Goal: Task Accomplishment & Management: Manage account settings

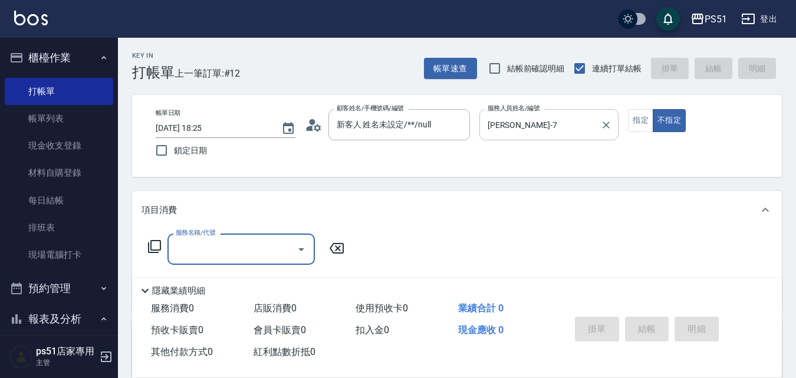
click at [647, 122] on button "指定" at bounding box center [640, 120] width 25 height 23
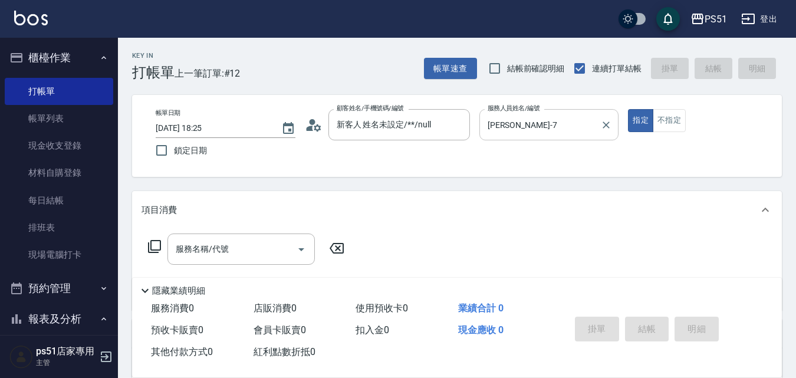
type button "true"
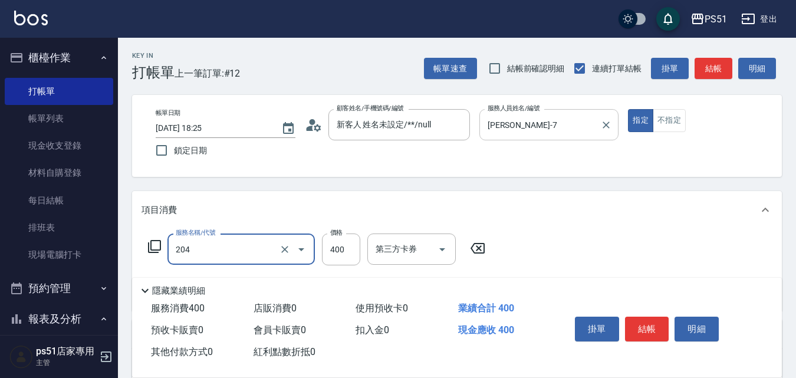
type input "B級洗+剪(204)"
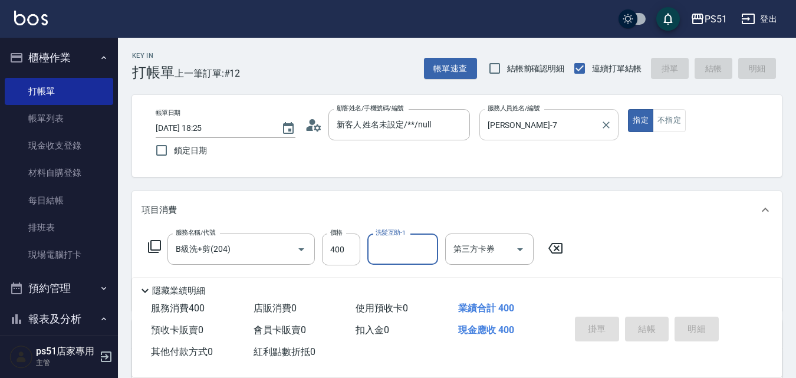
type input "2025/09/16 18:26"
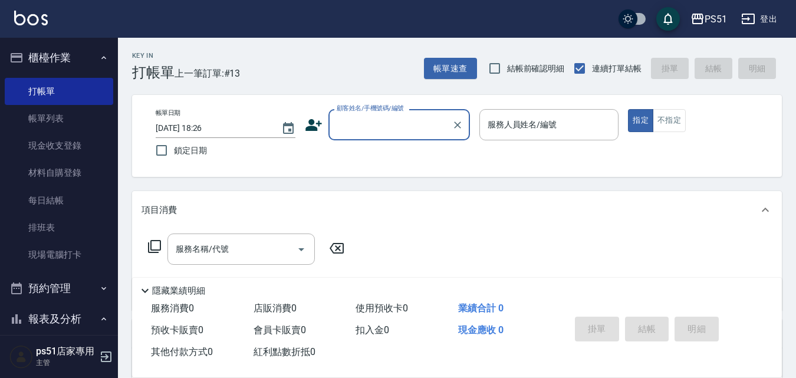
click at [360, 125] on input "顧客姓名/手機號碼/編號" at bounding box center [390, 124] width 113 height 21
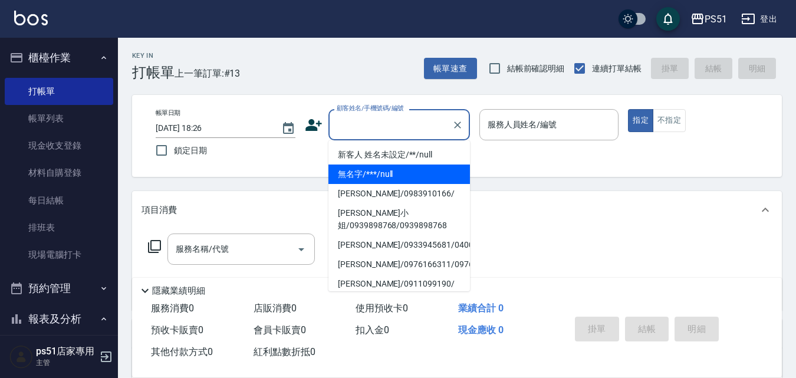
click at [387, 170] on li "無名字/***/null" at bounding box center [400, 174] width 142 height 19
type input "無名字/***/null"
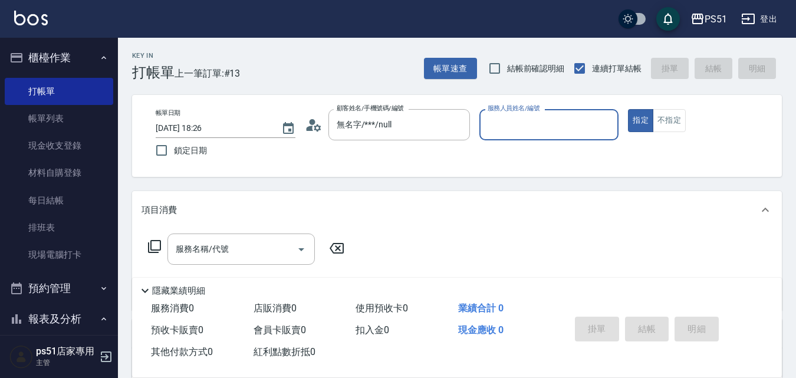
click at [511, 122] on input "服務人員姓名/編號" at bounding box center [549, 124] width 129 height 21
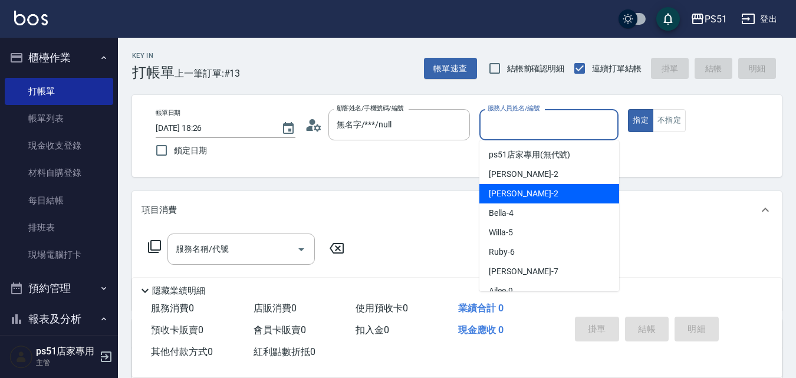
click at [522, 194] on div "[PERSON_NAME] -2" at bounding box center [550, 193] width 140 height 19
type input "[PERSON_NAME]-2"
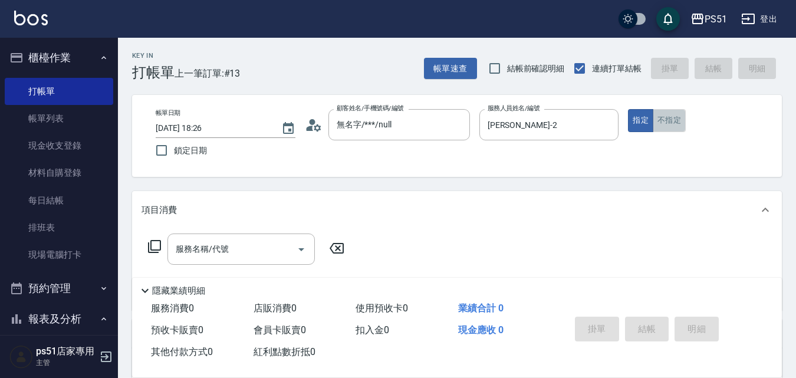
click at [676, 110] on button "不指定" at bounding box center [669, 120] width 33 height 23
click at [265, 249] on input "服務名稱/代號" at bounding box center [232, 249] width 119 height 21
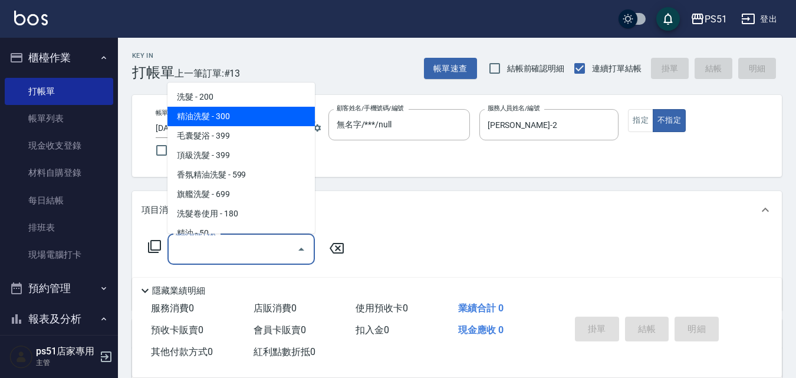
click at [257, 114] on span "精油洗髮 - 300" at bounding box center [241, 116] width 147 height 19
type input "精油洗髮(102)"
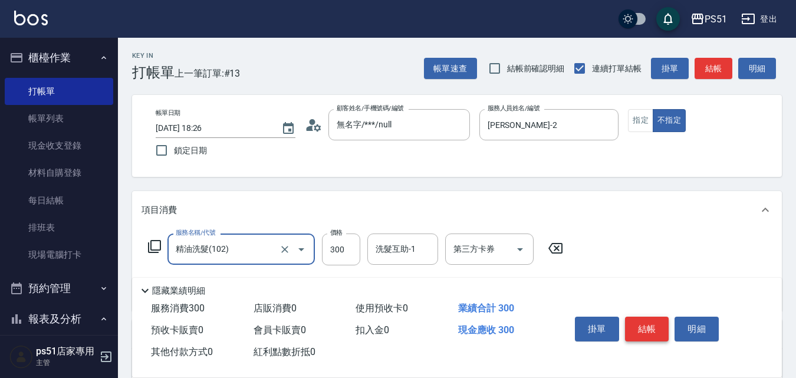
click at [638, 326] on button "結帳" at bounding box center [647, 329] width 44 height 25
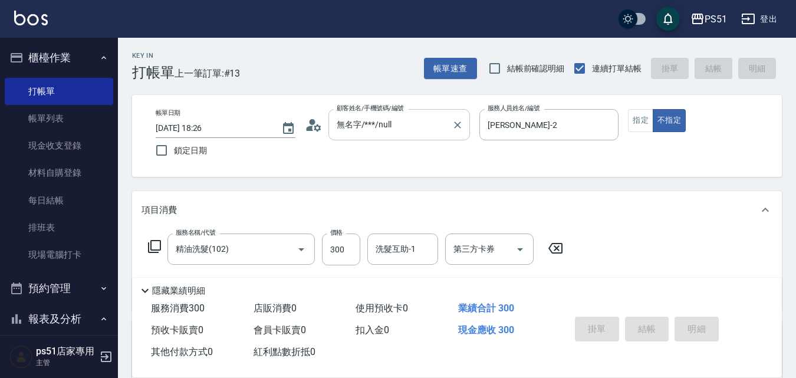
type input "2025/09/16 18:36"
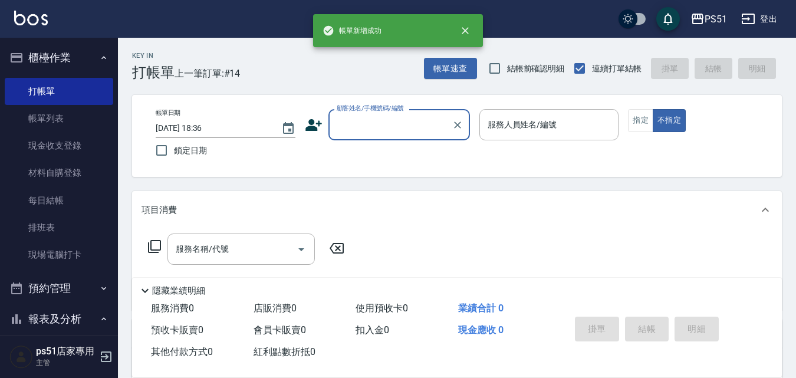
click at [385, 122] on input "顧客姓名/手機號碼/編號" at bounding box center [390, 124] width 113 height 21
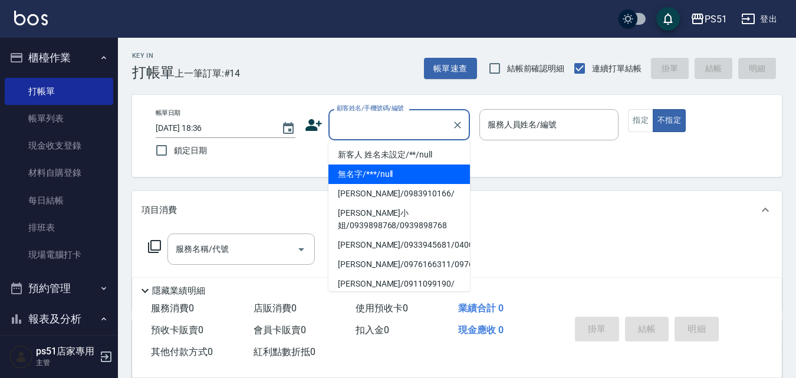
click at [380, 175] on li "無名字/***/null" at bounding box center [400, 174] width 142 height 19
type input "無名字/***/null"
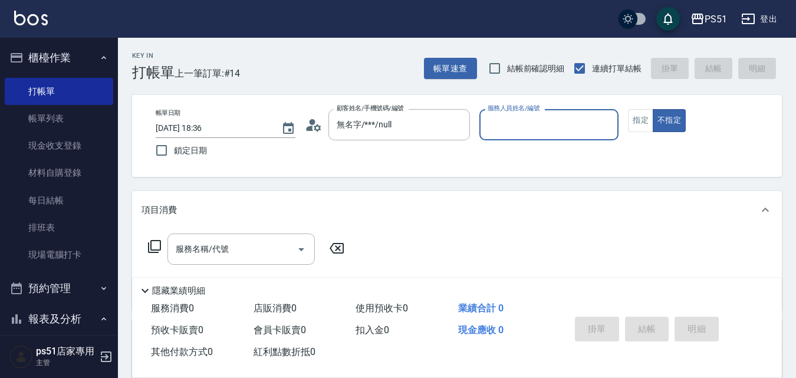
click at [499, 123] on input "服務人員姓名/編號" at bounding box center [549, 124] width 129 height 21
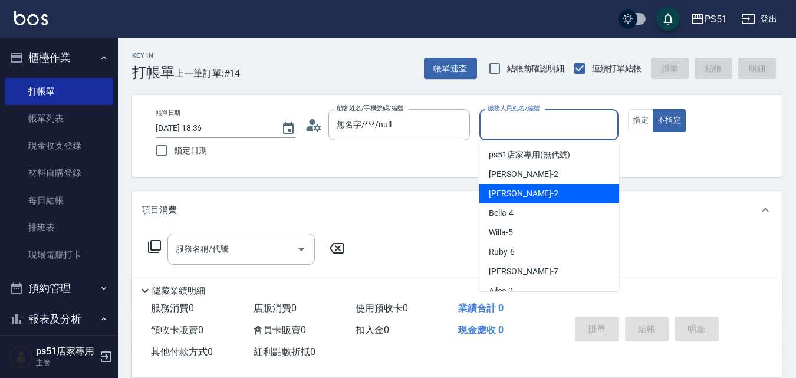
click at [515, 192] on div "[PERSON_NAME] -2" at bounding box center [550, 193] width 140 height 19
type input "[PERSON_NAME]-2"
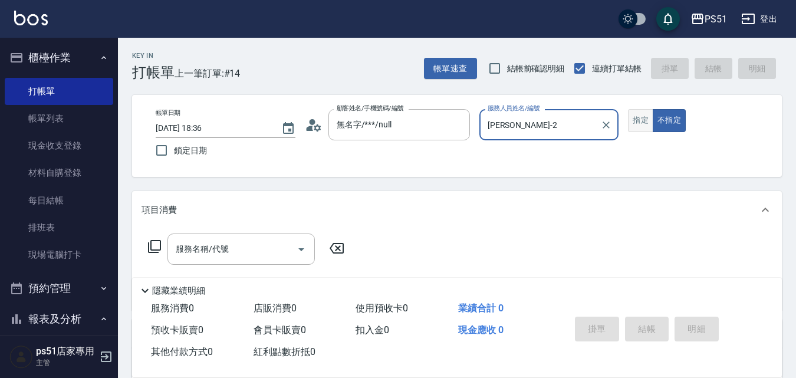
click at [646, 120] on button "指定" at bounding box center [640, 120] width 25 height 23
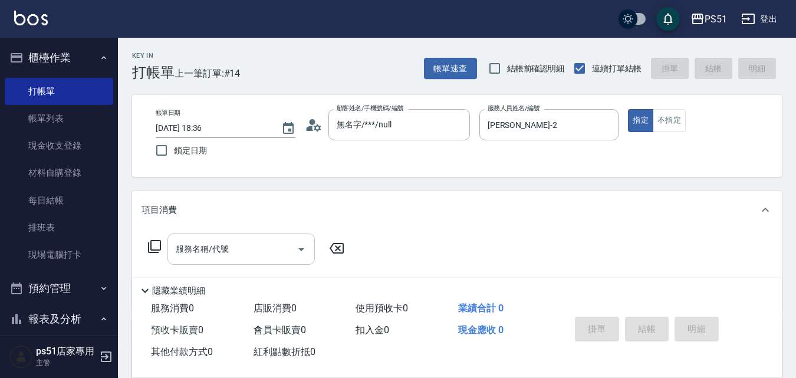
click at [256, 260] on input "服務名稱/代號" at bounding box center [232, 249] width 119 height 21
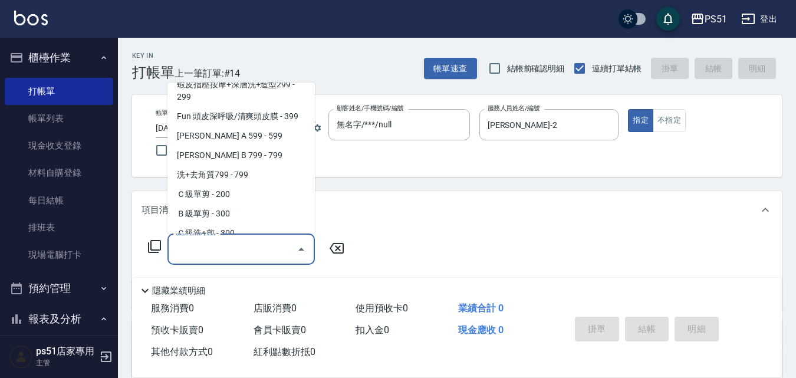
scroll to position [276, 0]
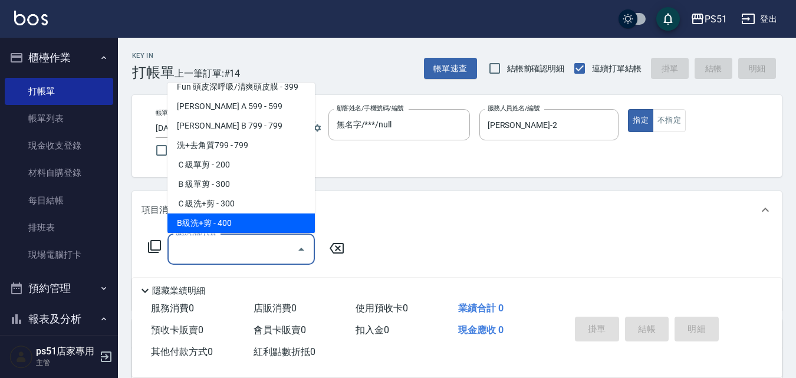
click at [246, 219] on span "B級洗+剪 - 400" at bounding box center [241, 223] width 147 height 19
type input "B級洗+剪(204)"
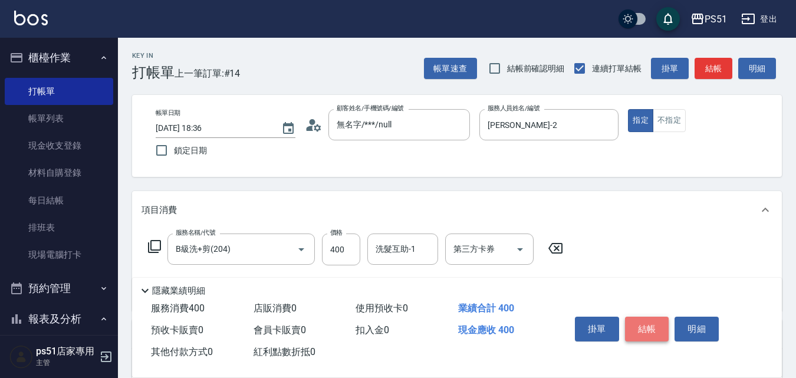
click at [644, 322] on button "結帳" at bounding box center [647, 329] width 44 height 25
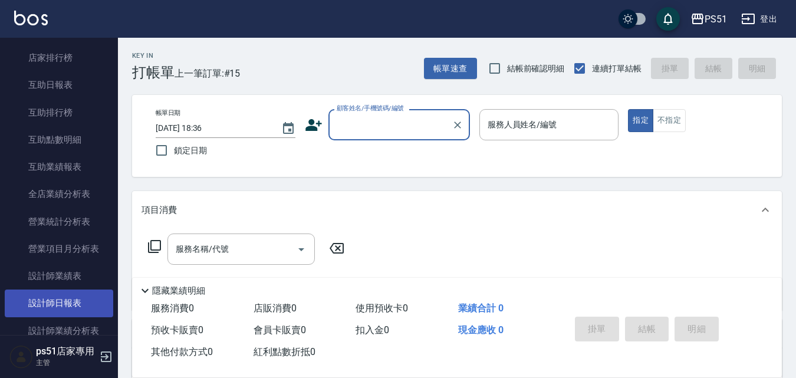
scroll to position [413, 0]
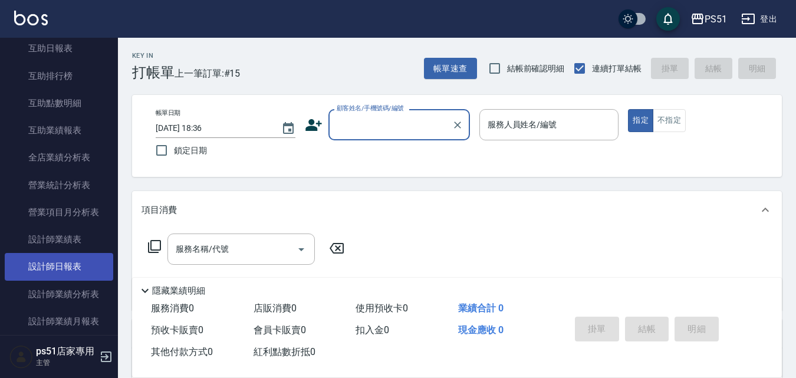
click at [84, 268] on link "設計師日報表" at bounding box center [59, 266] width 109 height 27
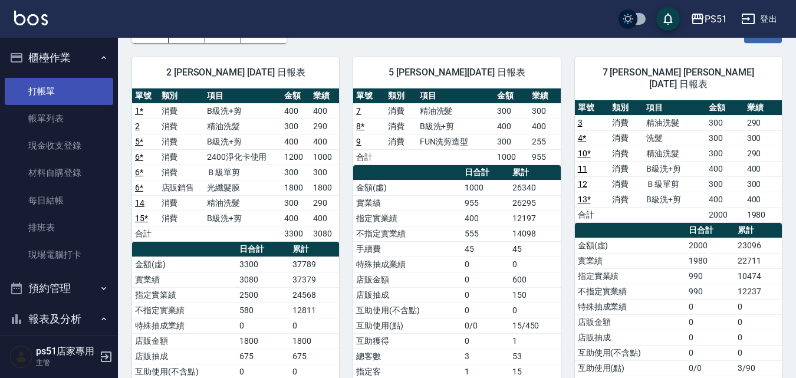
click at [87, 95] on link "打帳單" at bounding box center [59, 91] width 109 height 27
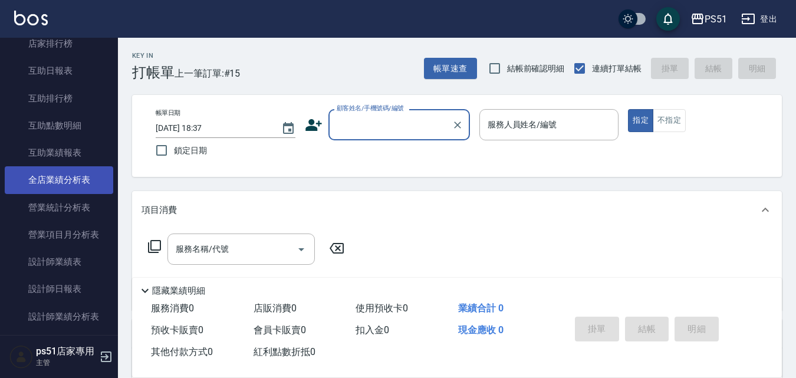
scroll to position [413, 0]
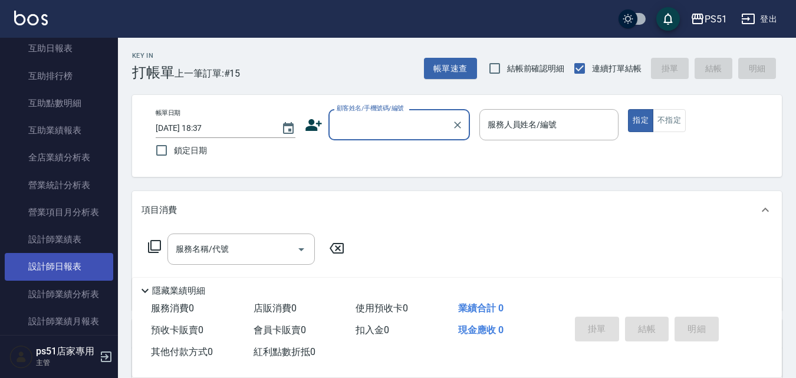
click at [82, 274] on link "設計師日報表" at bounding box center [59, 266] width 109 height 27
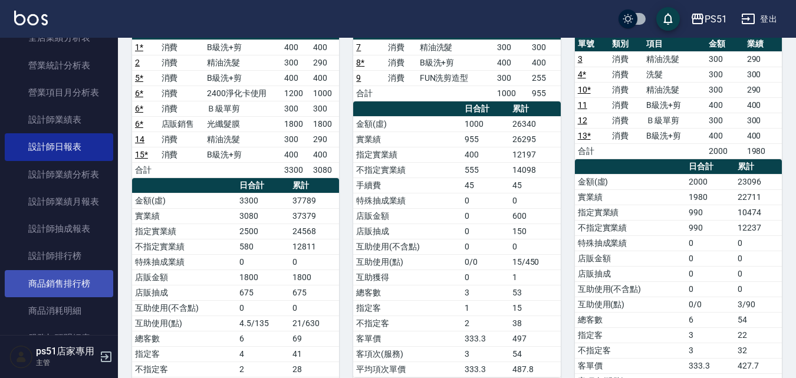
scroll to position [550, 0]
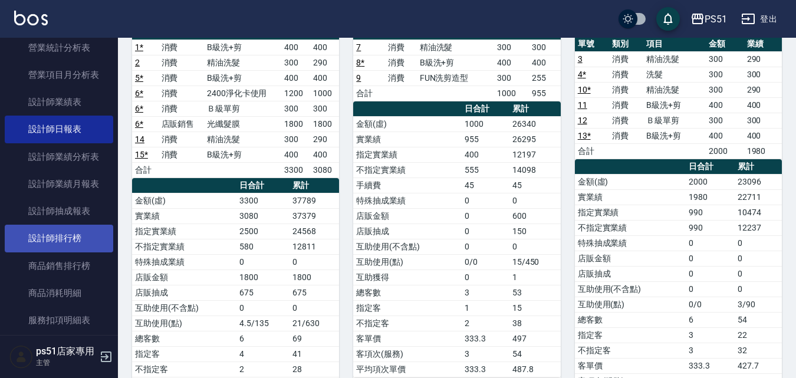
click at [85, 235] on link "設計師排行榜" at bounding box center [59, 238] width 109 height 27
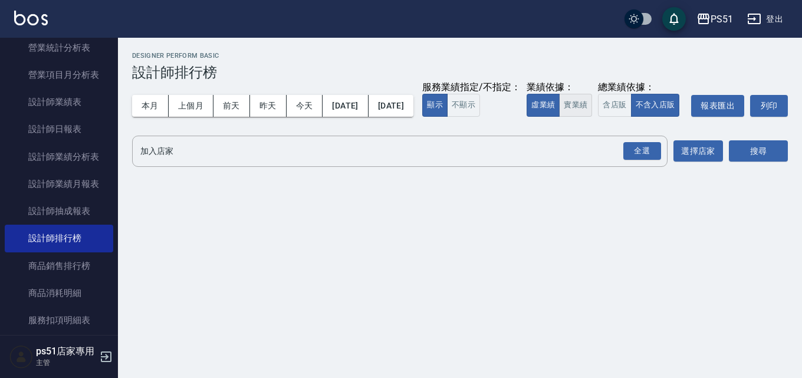
click at [559, 117] on button "實業績" at bounding box center [575, 105] width 33 height 23
click at [641, 160] on div "全選" at bounding box center [643, 151] width 38 height 18
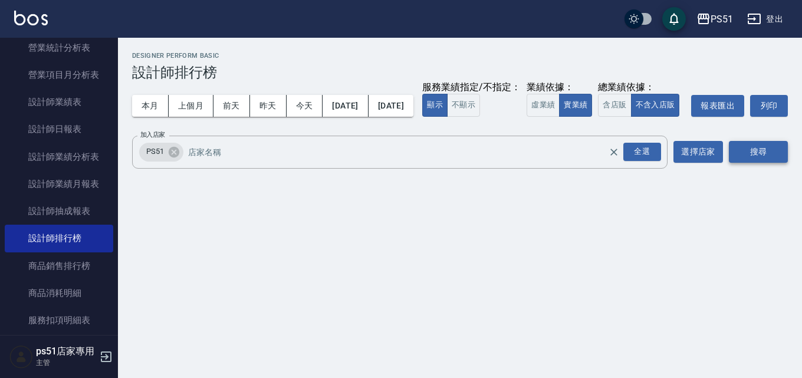
click at [744, 163] on button "搜尋" at bounding box center [758, 152] width 59 height 22
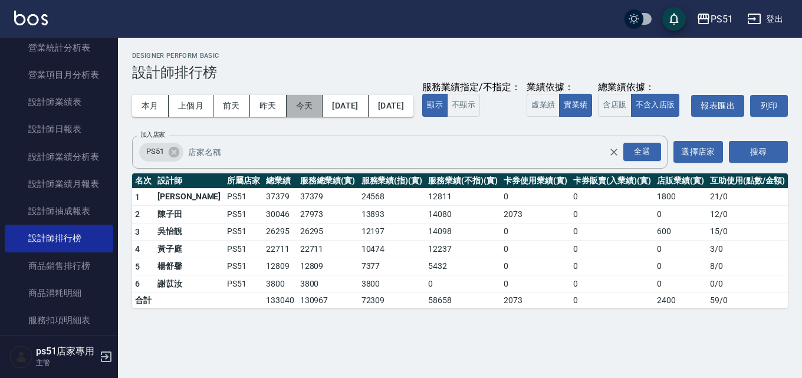
click at [303, 97] on button "今天" at bounding box center [305, 106] width 37 height 22
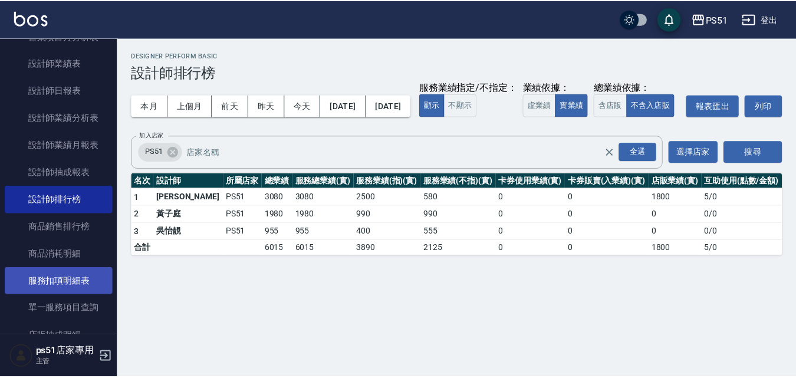
scroll to position [550, 0]
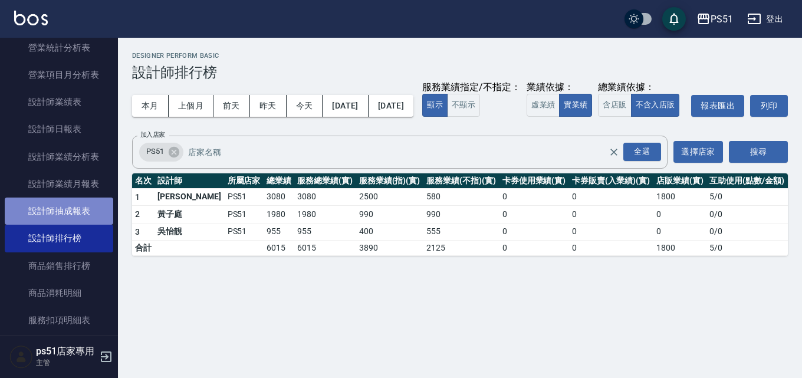
click at [94, 215] on link "設計師抽成報表" at bounding box center [59, 211] width 109 height 27
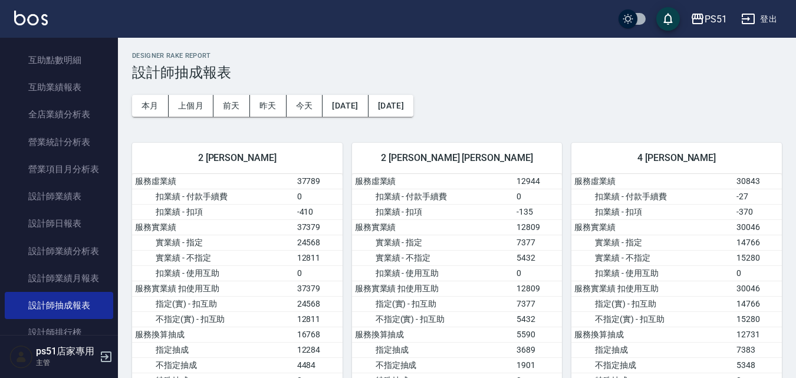
scroll to position [413, 0]
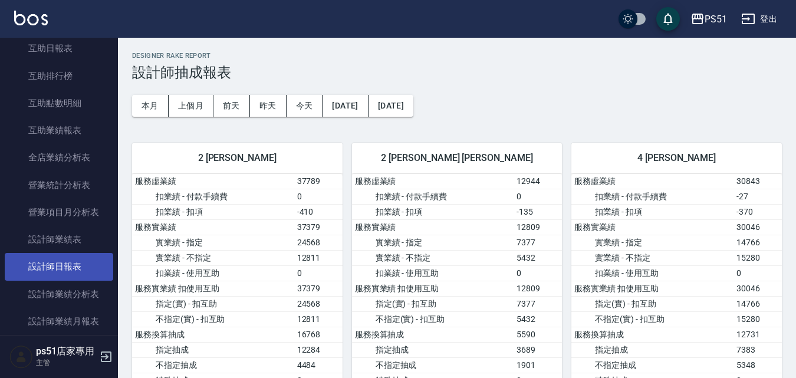
click at [81, 268] on link "設計師日報表" at bounding box center [59, 266] width 109 height 27
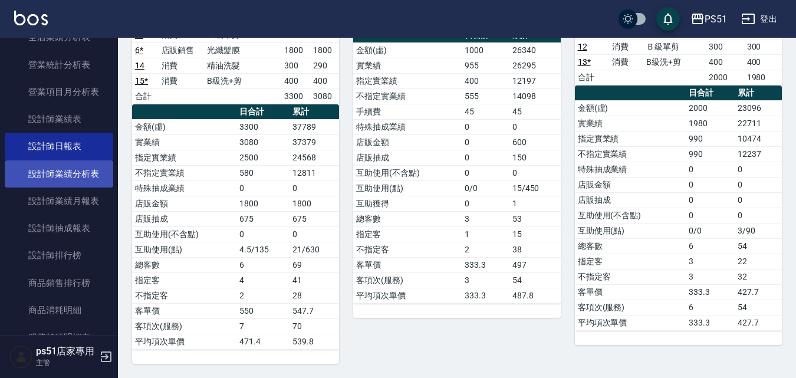
scroll to position [550, 0]
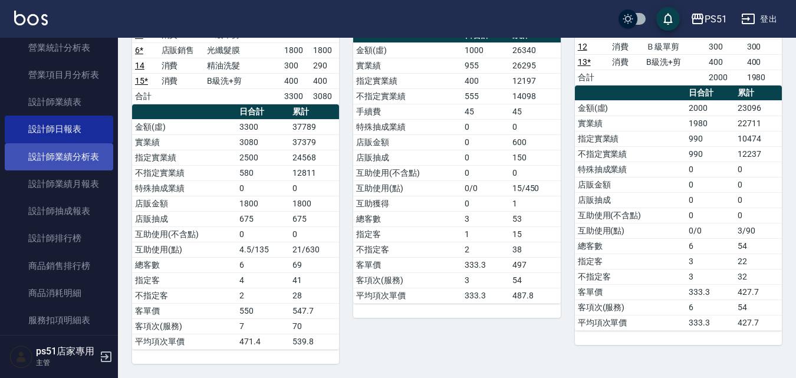
click at [93, 162] on link "設計師業績分析表" at bounding box center [59, 156] width 109 height 27
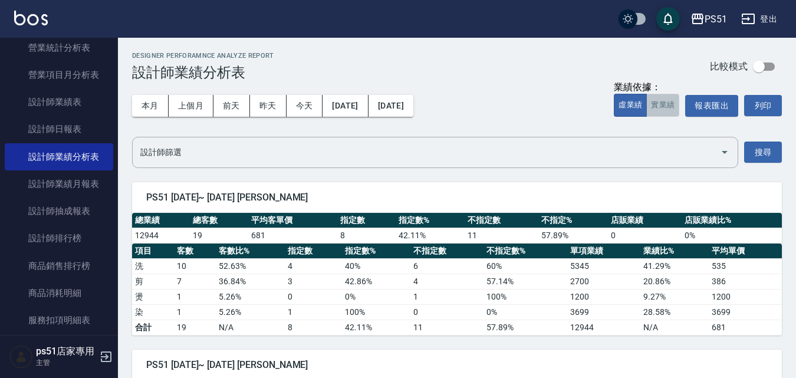
click at [670, 104] on button "實業績" at bounding box center [663, 105] width 33 height 23
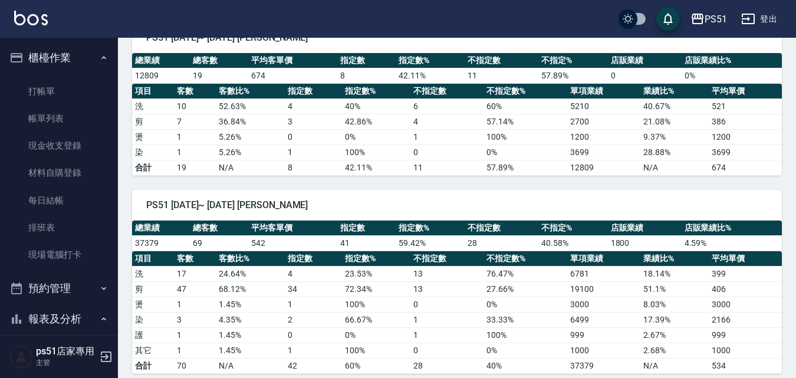
scroll to position [137, 0]
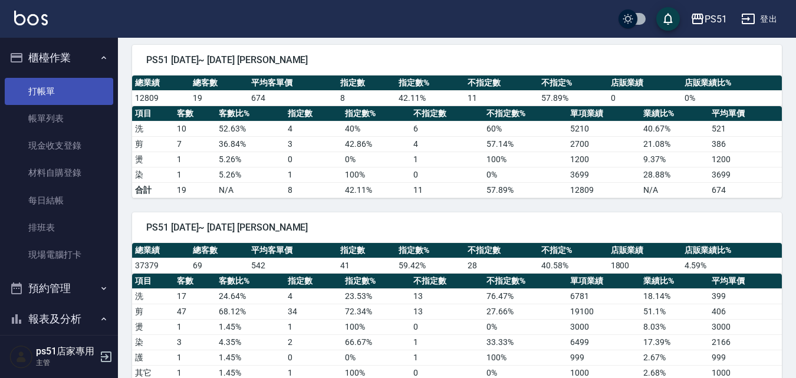
click at [71, 91] on link "打帳單" at bounding box center [59, 91] width 109 height 27
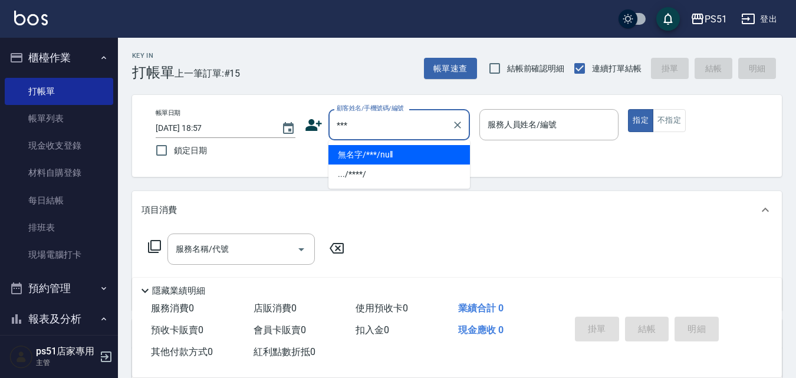
type input "無名字/***/null"
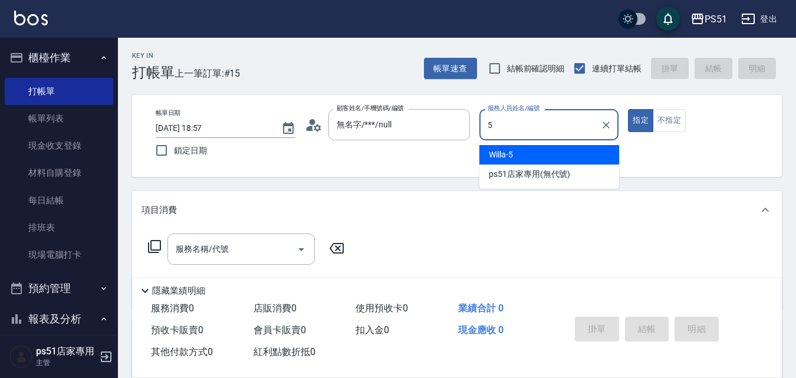
type input "Willa-5"
type button "true"
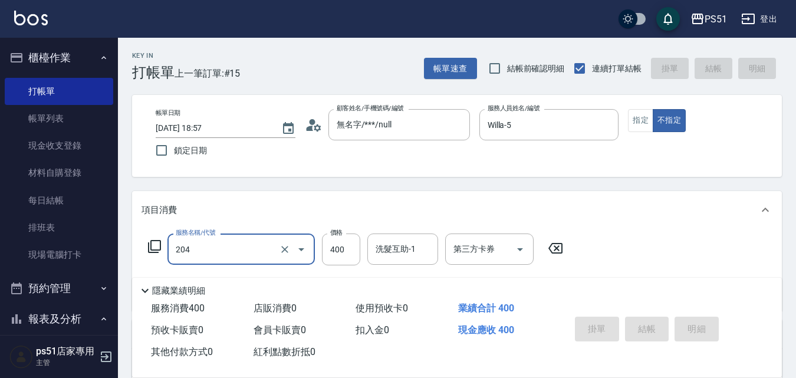
type input "204"
type input "2025/09/16 19:00"
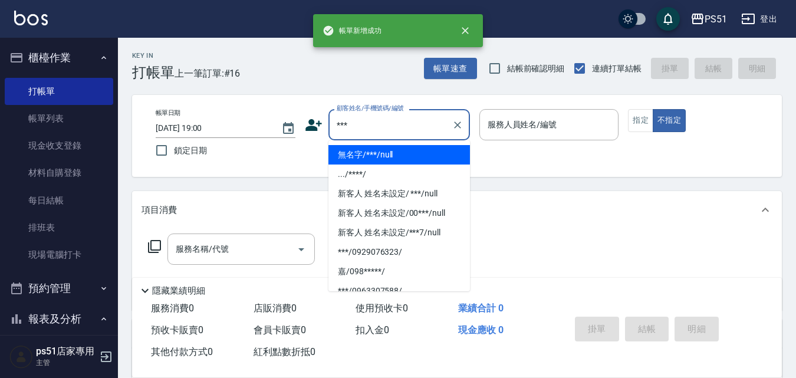
type input "無名字/***/null"
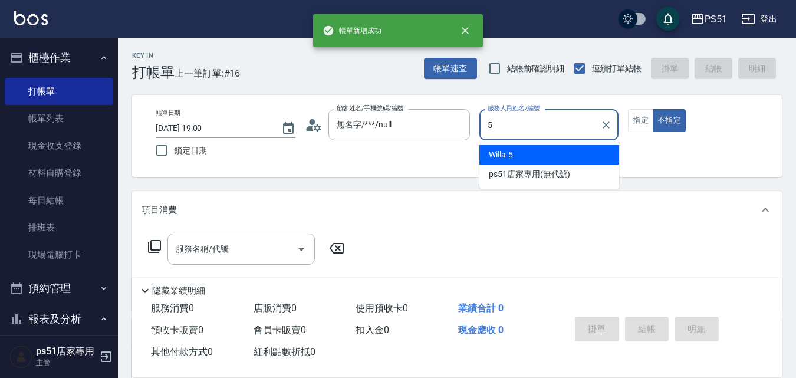
type input "Willa-5"
type button "false"
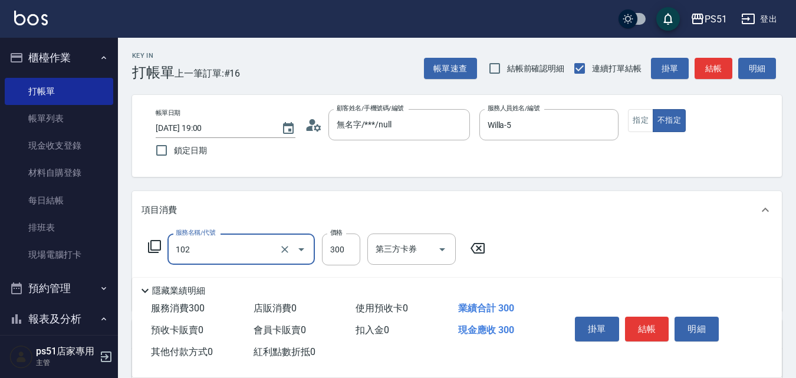
type input "精油洗髮(102)"
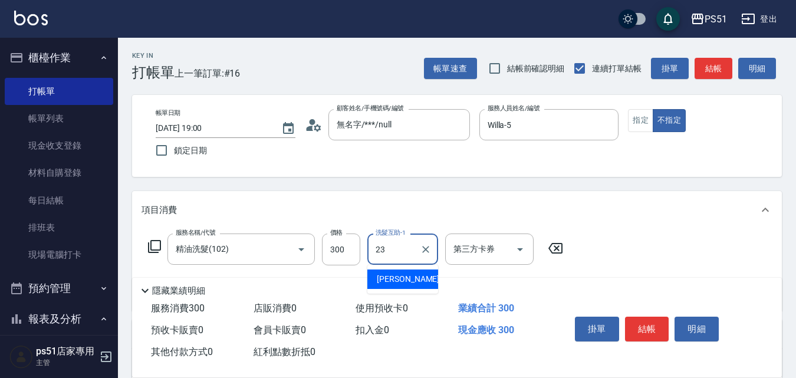
type input "孝恩-23"
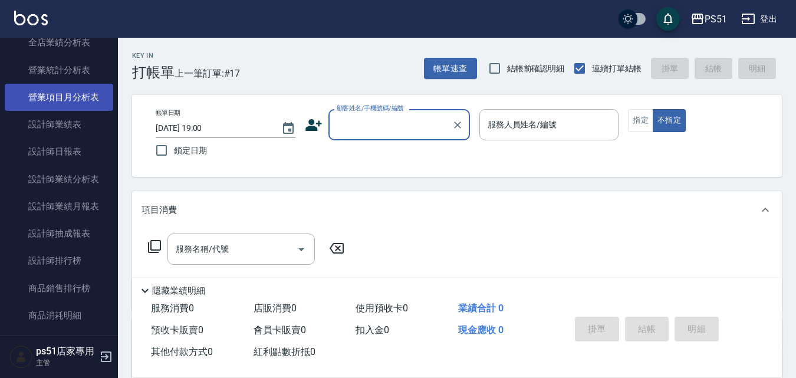
scroll to position [550, 0]
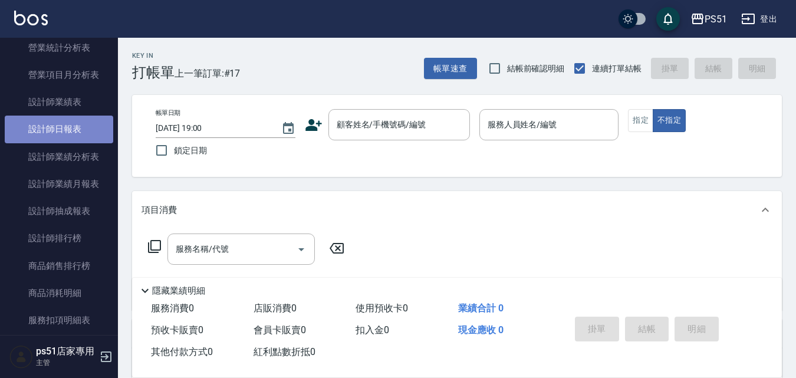
click at [86, 124] on link "設計師日報表" at bounding box center [59, 129] width 109 height 27
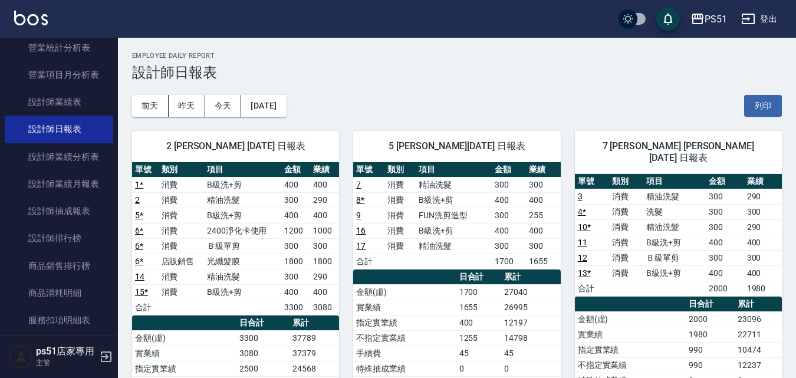
click at [582, 237] on td "11" at bounding box center [592, 242] width 34 height 15
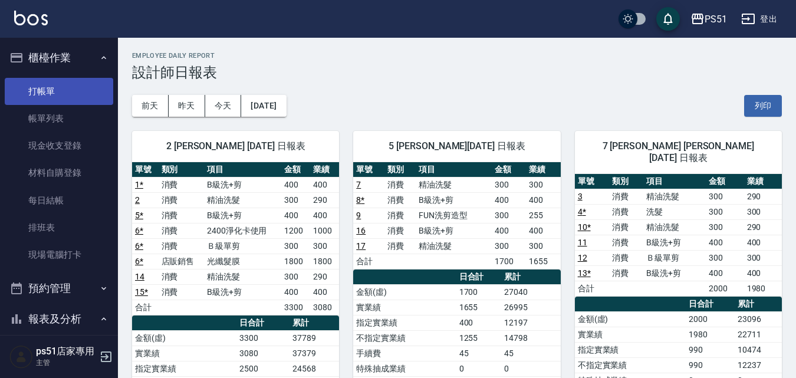
click at [27, 98] on link "打帳單" at bounding box center [59, 91] width 109 height 27
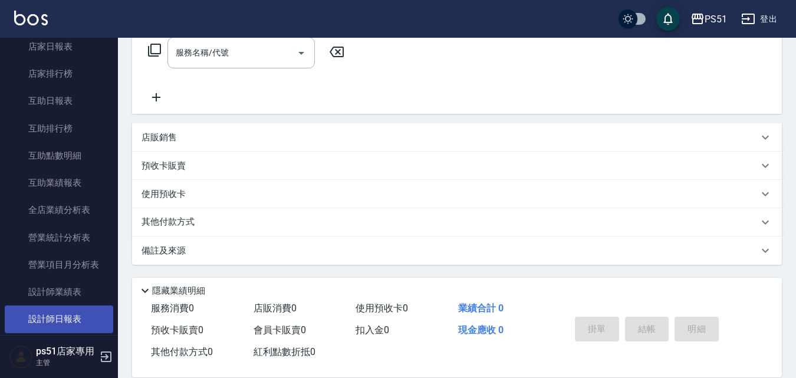
scroll to position [413, 0]
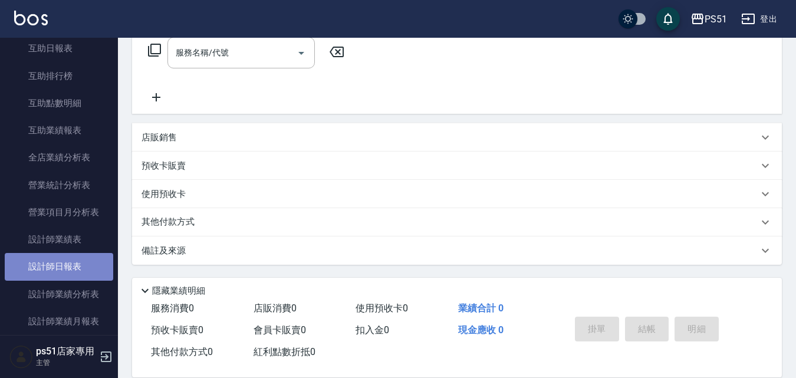
click at [77, 264] on link "設計師日報表" at bounding box center [59, 266] width 109 height 27
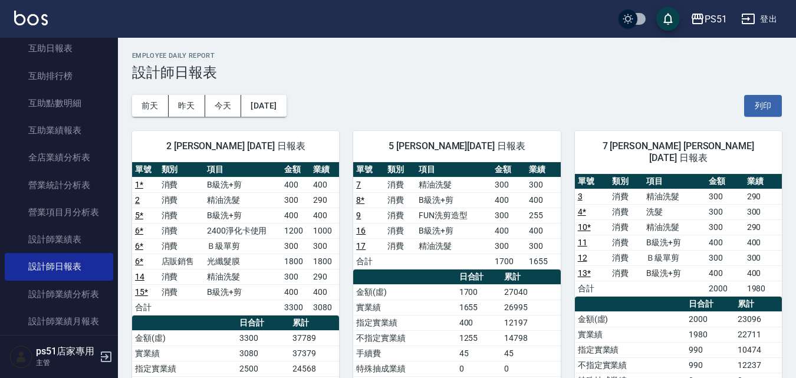
click at [359, 213] on link "9" at bounding box center [358, 215] width 5 height 9
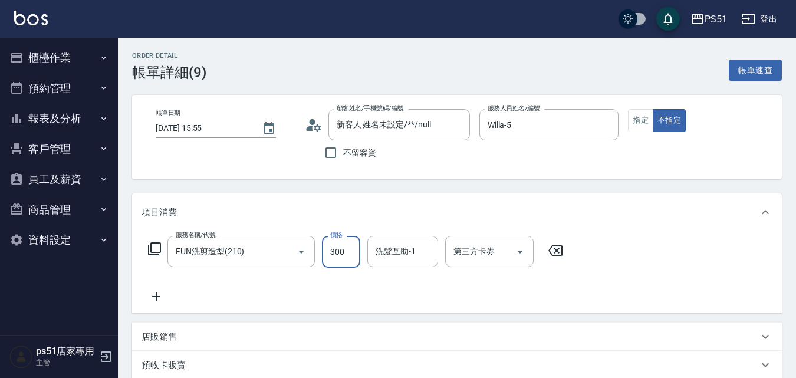
type input "3"
type input "0"
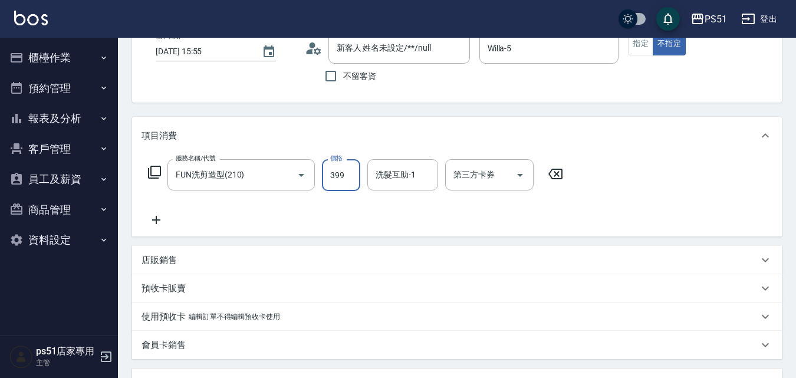
scroll to position [352, 0]
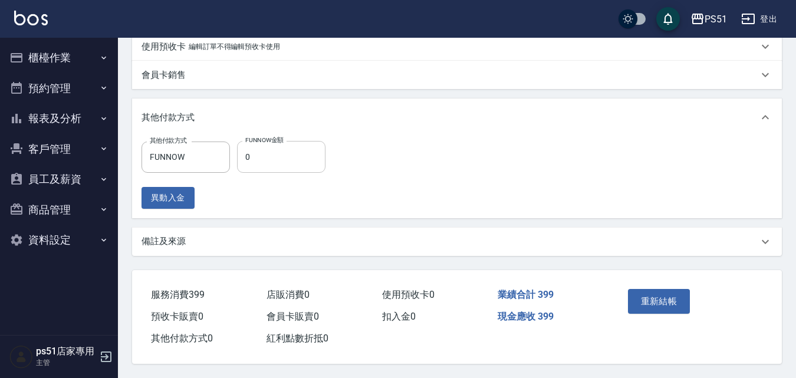
type input "399"
click at [265, 141] on input "0" at bounding box center [281, 157] width 88 height 32
type input "399"
click at [669, 296] on button "重新結帳" at bounding box center [659, 301] width 63 height 25
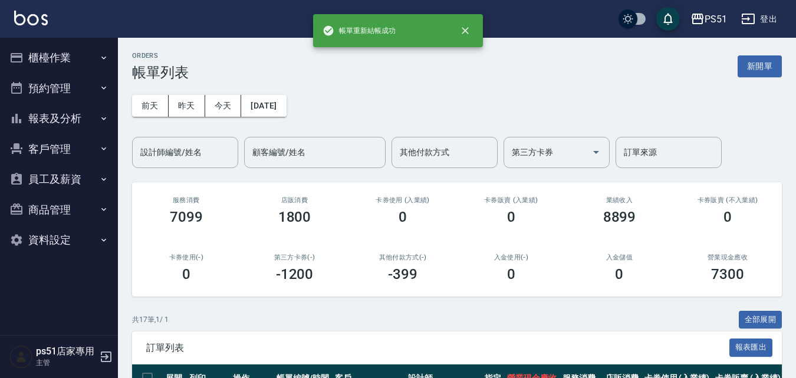
click at [50, 55] on button "櫃檯作業" at bounding box center [59, 57] width 109 height 31
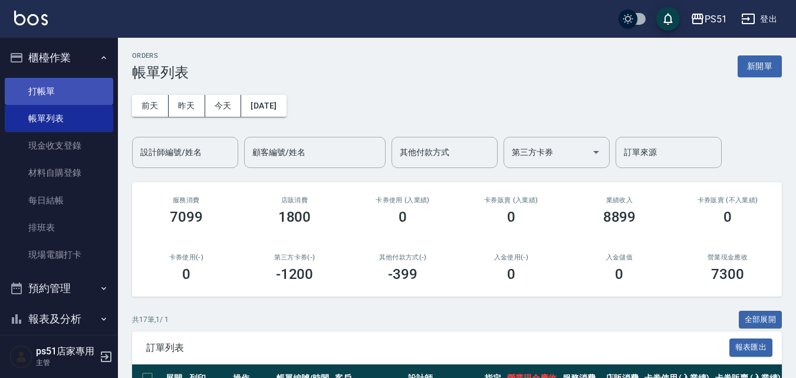
click at [53, 79] on link "打帳單" at bounding box center [59, 91] width 109 height 27
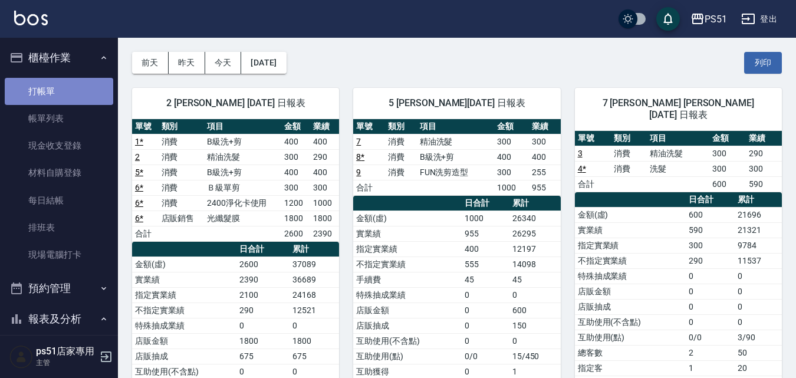
click at [76, 94] on link "打帳單" at bounding box center [59, 91] width 109 height 27
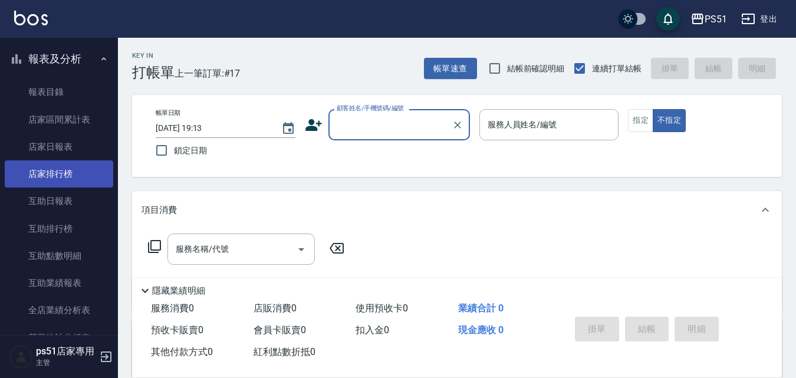
scroll to position [413, 0]
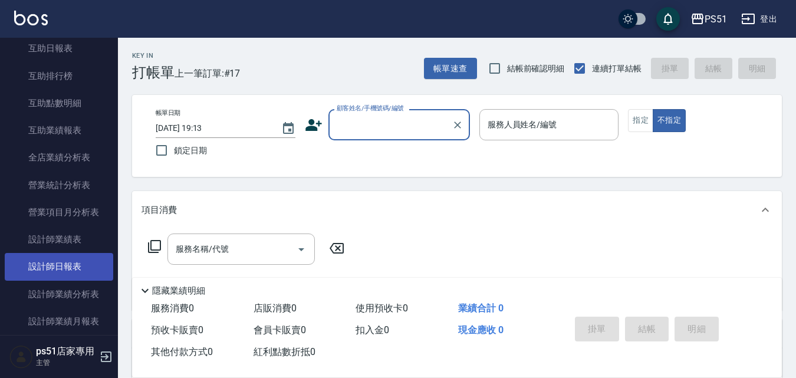
click at [93, 263] on link "設計師日報表" at bounding box center [59, 266] width 109 height 27
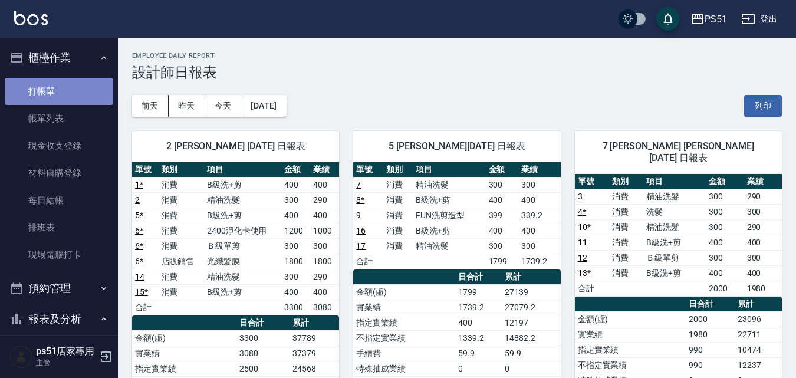
click at [64, 91] on link "打帳單" at bounding box center [59, 91] width 109 height 27
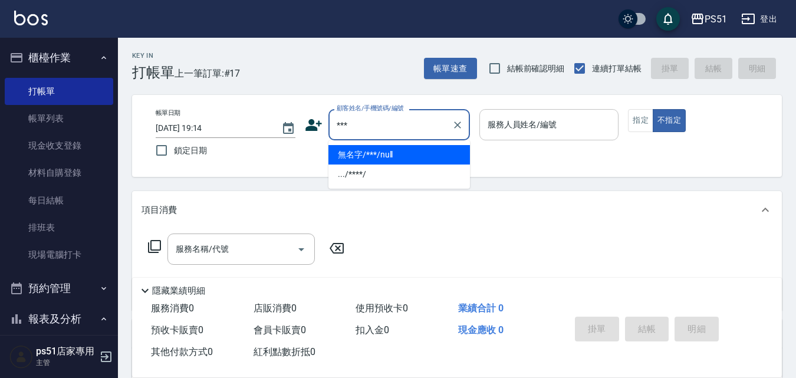
type input "無名字/***/null"
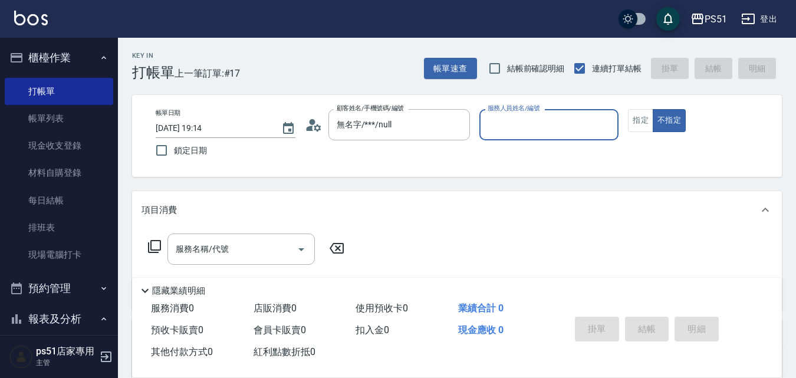
type input "5"
type button "false"
type input "Willa-5"
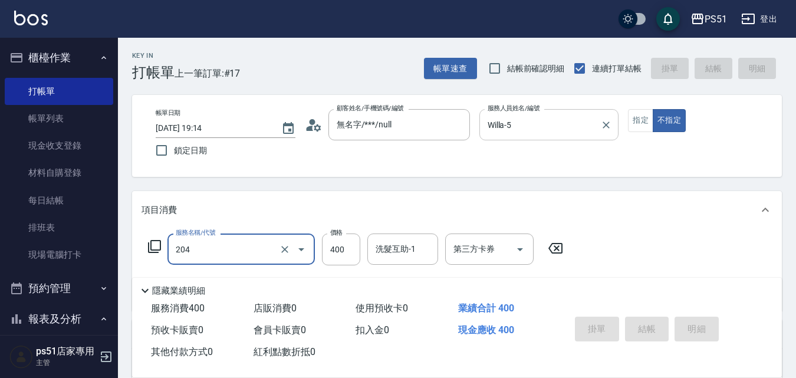
type input "204"
type input "[DATE] 19:37"
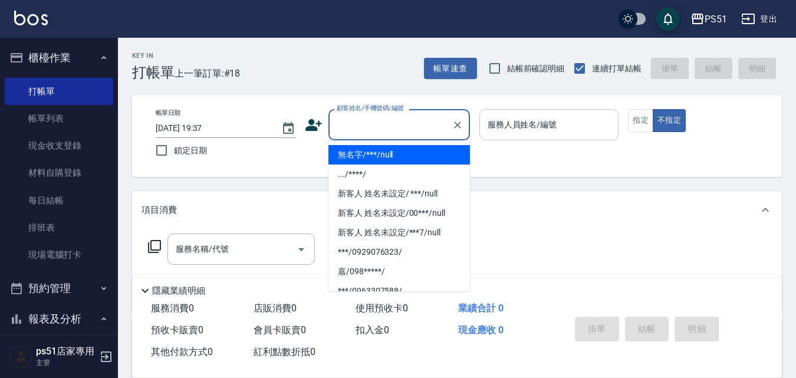
type input "無名字/***/null"
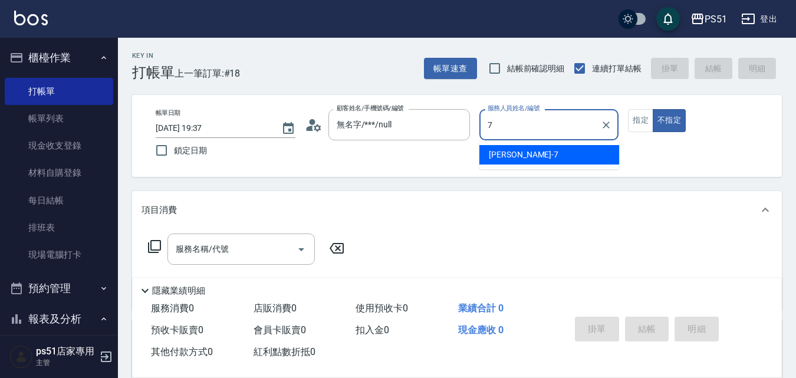
type input "[PERSON_NAME]-7"
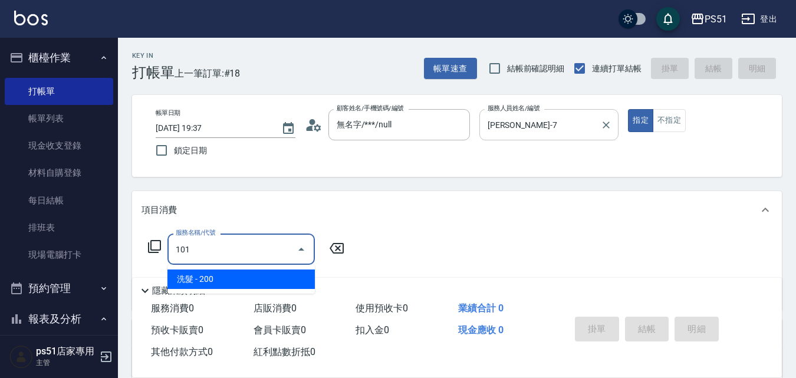
type input "洗髮(101)"
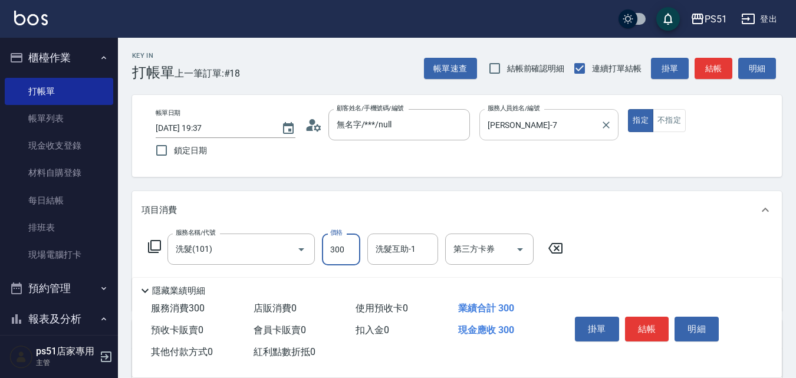
type input "300"
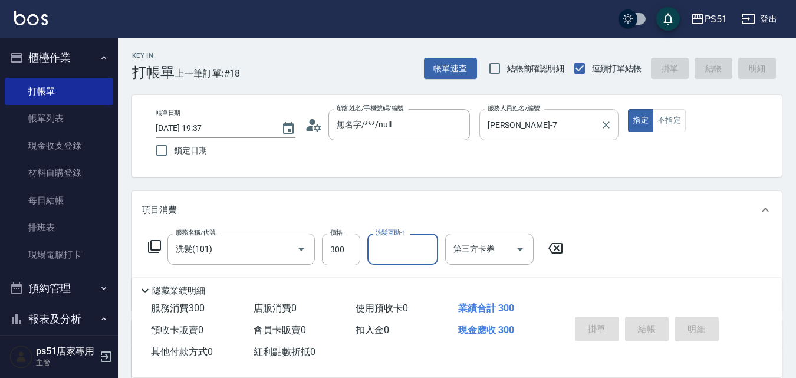
type input "[DATE] 19:42"
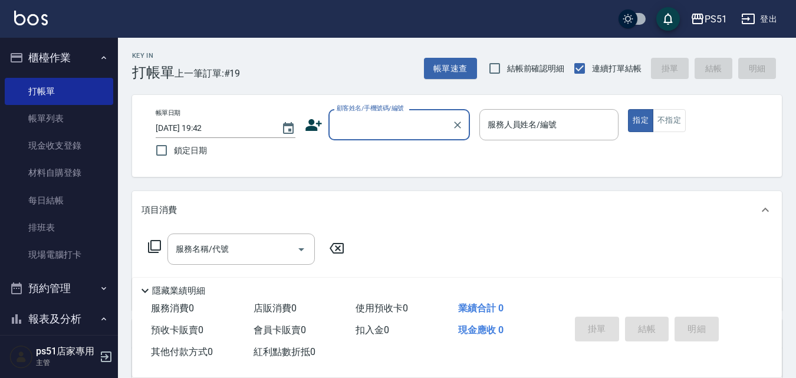
click at [388, 121] on input "顧客姓名/手機號碼/編號" at bounding box center [390, 124] width 113 height 21
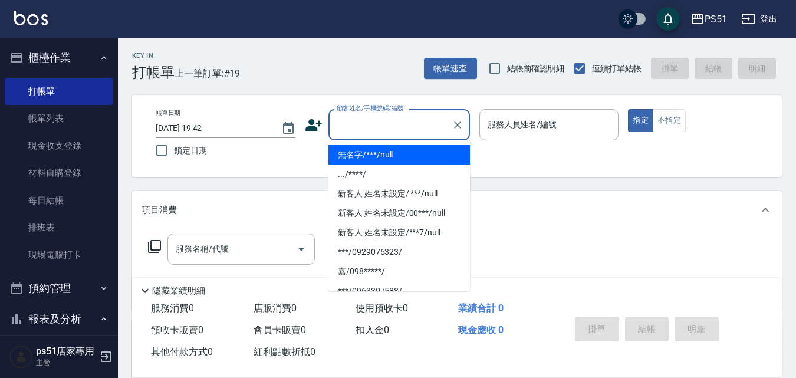
click at [395, 153] on li "無名字/***/null" at bounding box center [400, 154] width 142 height 19
type input "無名字/***/null"
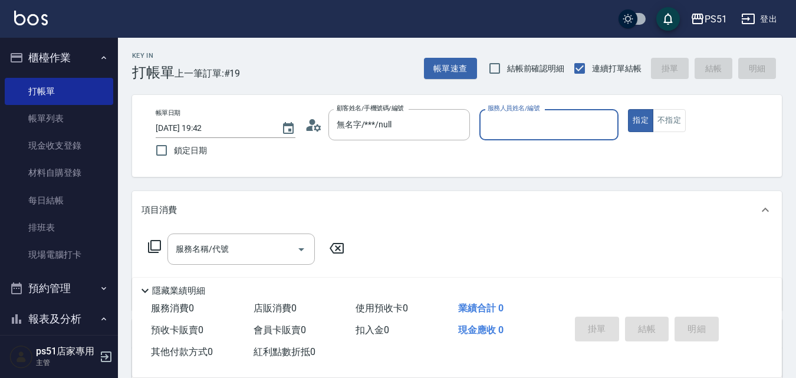
click at [507, 129] on input "服務人員姓名/編號" at bounding box center [549, 124] width 129 height 21
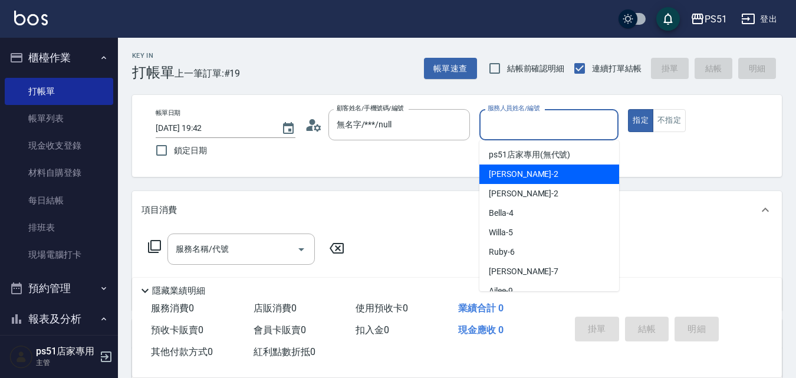
click at [527, 172] on div "[PERSON_NAME] -2" at bounding box center [550, 174] width 140 height 19
type input "[PERSON_NAME]-2"
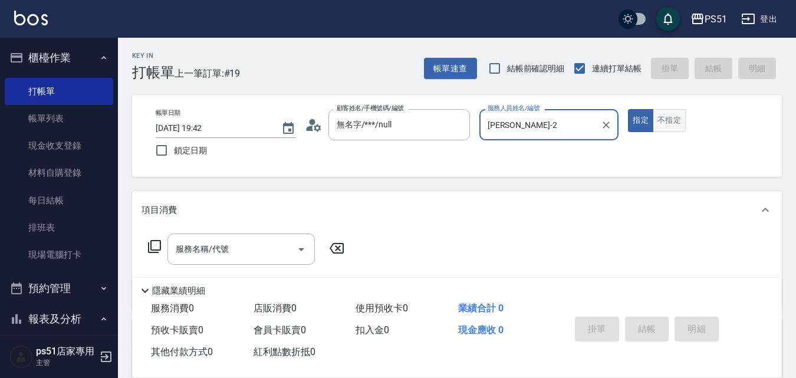
click at [677, 126] on button "不指定" at bounding box center [669, 120] width 33 height 23
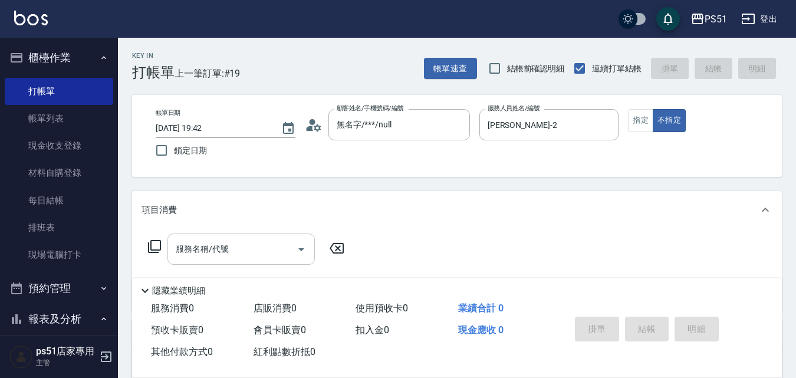
click at [270, 255] on input "服務名稱/代號" at bounding box center [232, 249] width 119 height 21
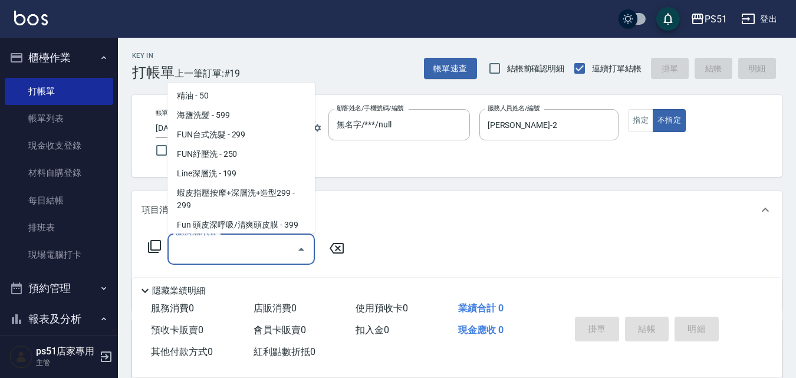
scroll to position [413, 0]
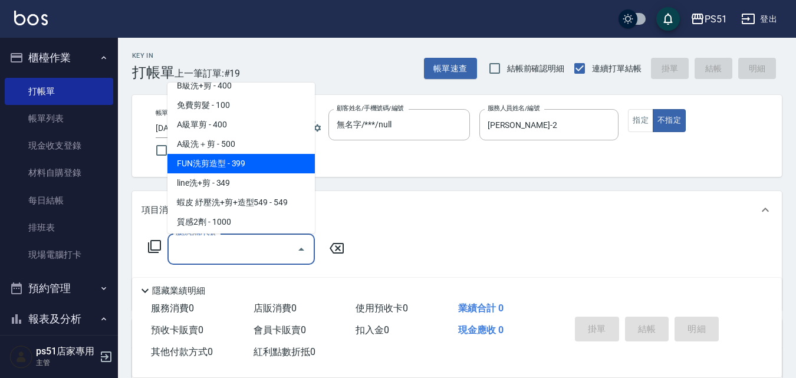
click at [263, 155] on span "FUN洗剪造型 - 399" at bounding box center [241, 163] width 147 height 19
type input "FUN洗剪造型(210)"
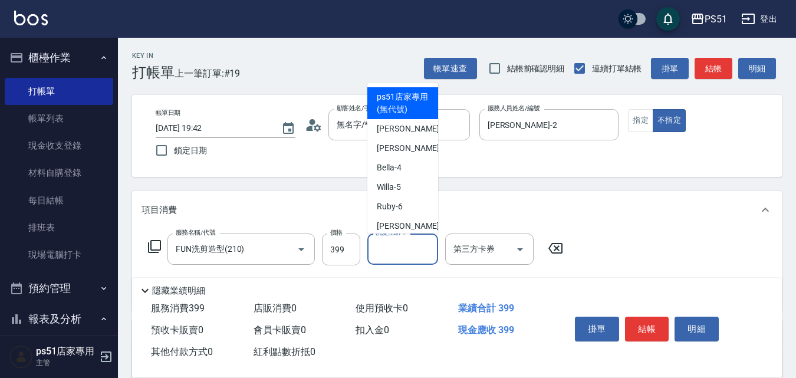
click at [406, 259] on input "洗髮互助-1" at bounding box center [403, 249] width 60 height 21
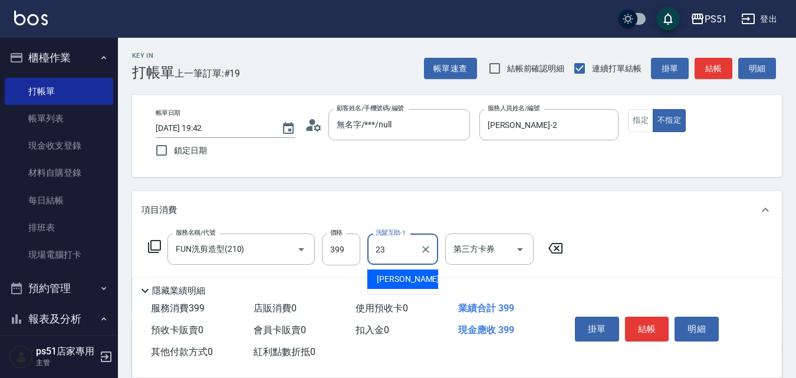
click at [407, 271] on div "[PERSON_NAME] -23" at bounding box center [403, 279] width 71 height 19
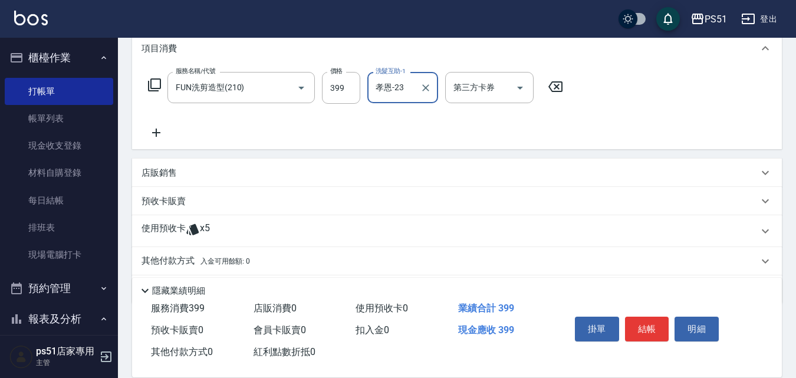
scroll to position [201, 0]
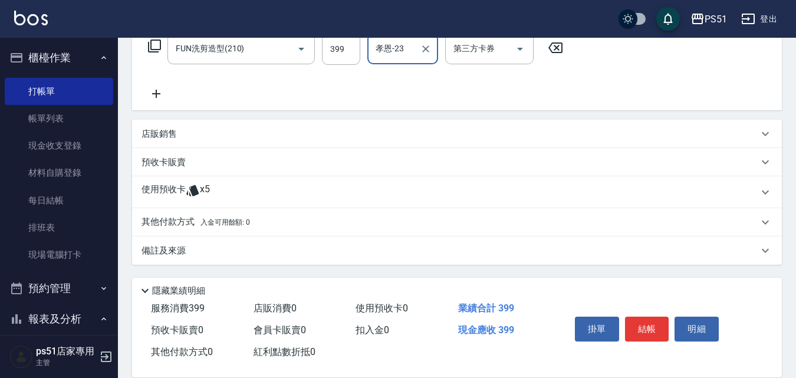
type input "孝恩-23"
click at [165, 222] on p "其他付款方式 入金可用餘額: 0" at bounding box center [196, 222] width 109 height 13
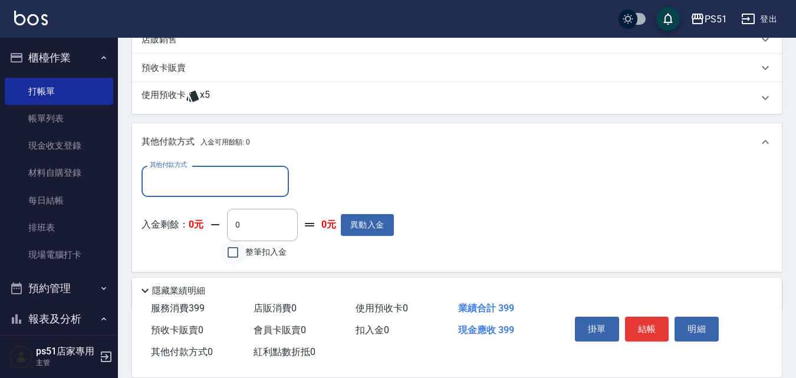
scroll to position [340, 0]
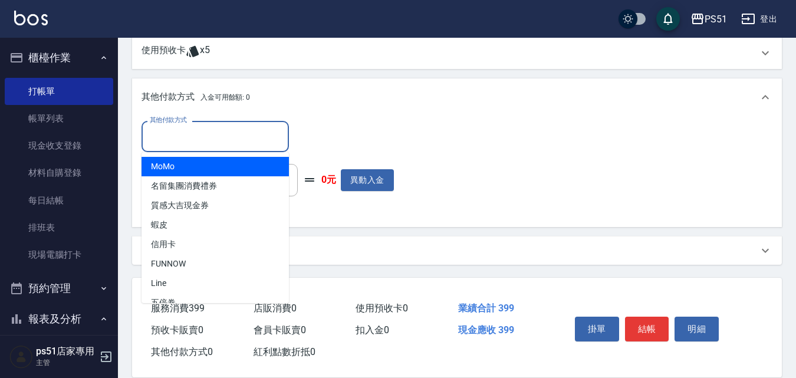
click at [211, 135] on input "其他付款方式" at bounding box center [215, 136] width 137 height 21
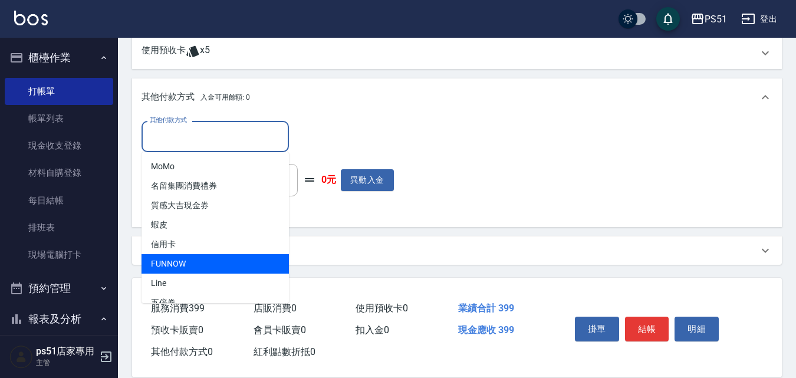
click at [204, 257] on span "FUNNOW" at bounding box center [215, 263] width 147 height 19
type input "FUNNOW"
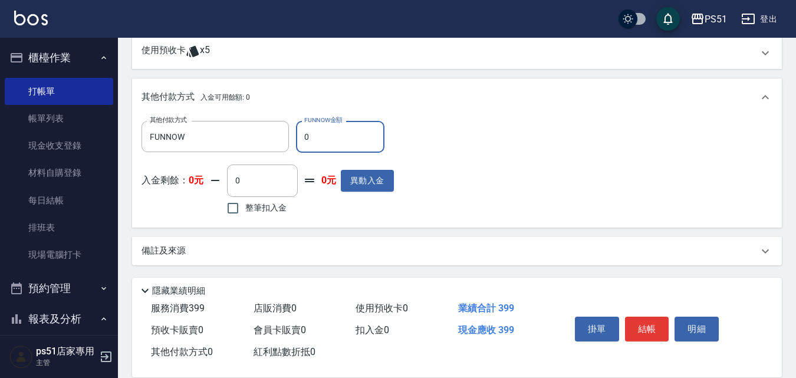
drag, startPoint x: 328, startPoint y: 139, endPoint x: 307, endPoint y: 139, distance: 20.7
click at [307, 139] on input "0" at bounding box center [340, 137] width 88 height 32
drag, startPoint x: 308, startPoint y: 140, endPoint x: 297, endPoint y: 139, distance: 10.7
click at [297, 139] on input "0" at bounding box center [340, 137] width 88 height 32
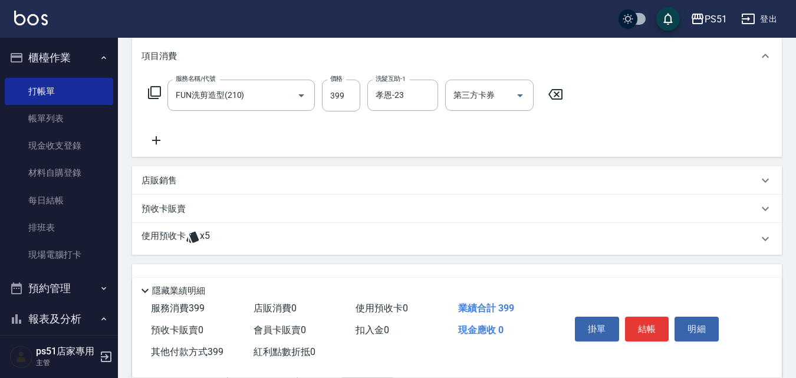
scroll to position [276, 0]
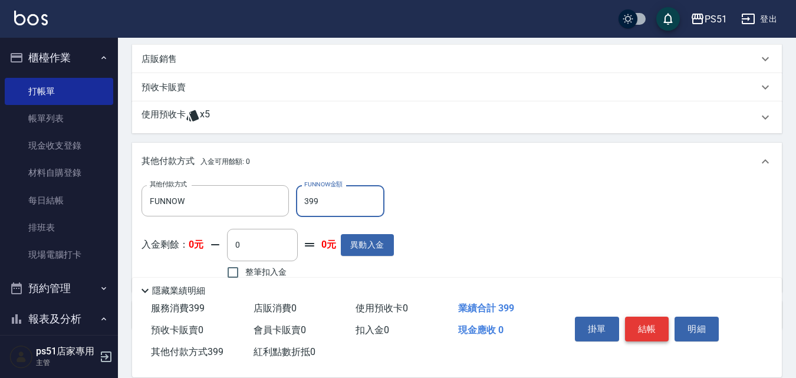
type input "399"
click at [639, 322] on button "結帳" at bounding box center [647, 329] width 44 height 25
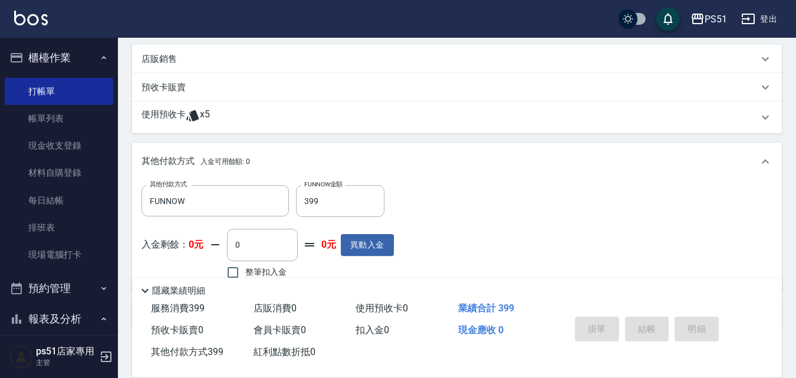
type input "[DATE] 20:07"
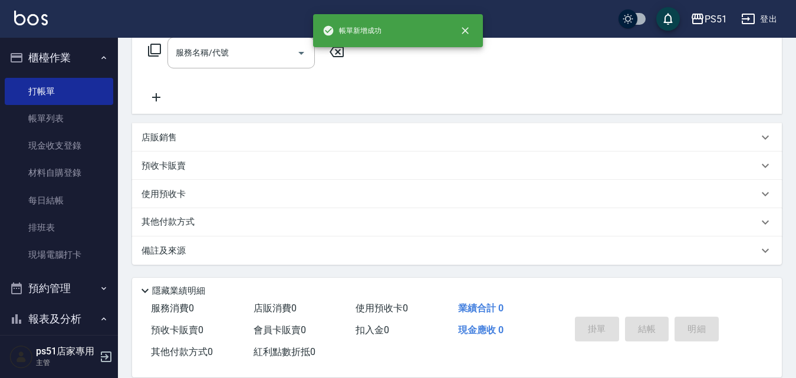
scroll to position [0, 0]
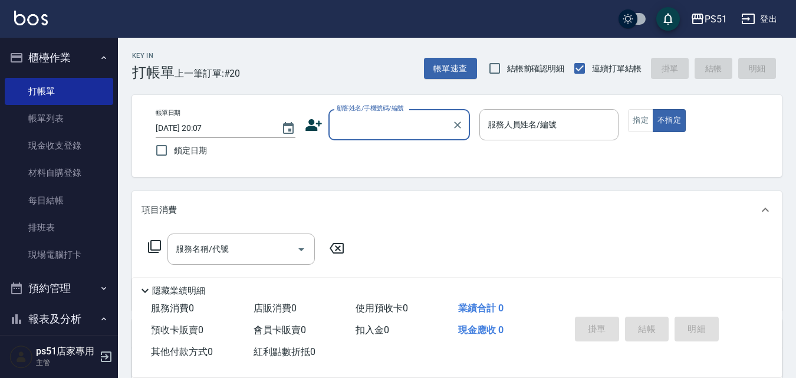
drag, startPoint x: 368, startPoint y: 111, endPoint x: 381, endPoint y: 135, distance: 26.9
click at [368, 114] on div "顧客姓名/手機號碼/編號 顧客姓名/手機號碼/編號" at bounding box center [400, 124] width 142 height 31
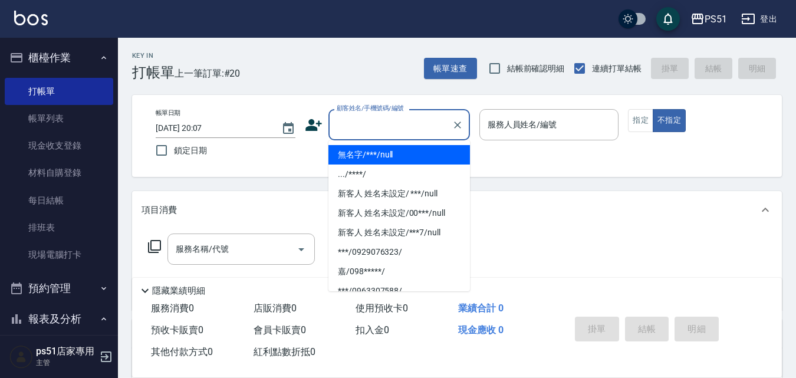
click at [381, 135] on input "顧客姓名/手機號碼/編號" at bounding box center [390, 124] width 113 height 21
click at [392, 156] on li "無名字/***/null" at bounding box center [400, 154] width 142 height 19
type input "無名字/***/null"
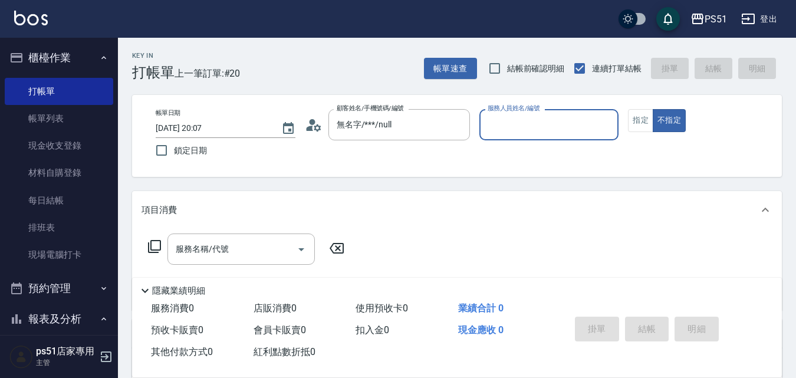
click at [524, 125] on input "服務人員姓名/編號" at bounding box center [549, 124] width 129 height 21
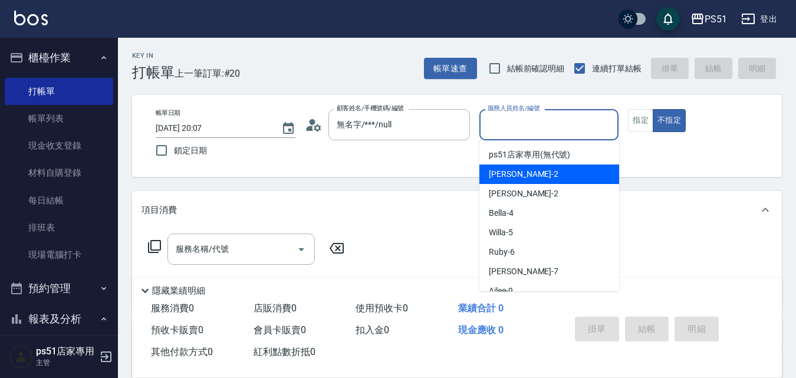
click at [519, 172] on div "[PERSON_NAME] -2" at bounding box center [550, 174] width 140 height 19
type input "[PERSON_NAME]-2"
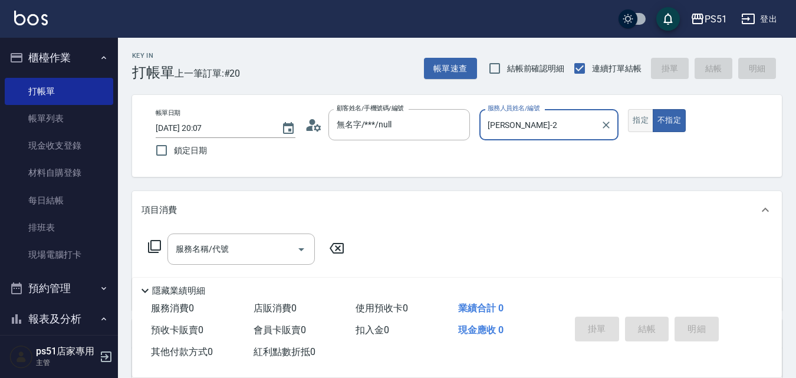
click at [640, 126] on button "指定" at bounding box center [640, 120] width 25 height 23
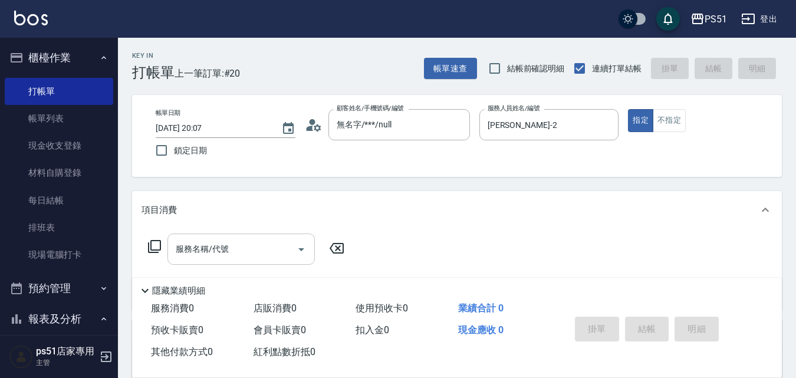
click at [276, 247] on input "服務名稱/代號" at bounding box center [232, 249] width 119 height 21
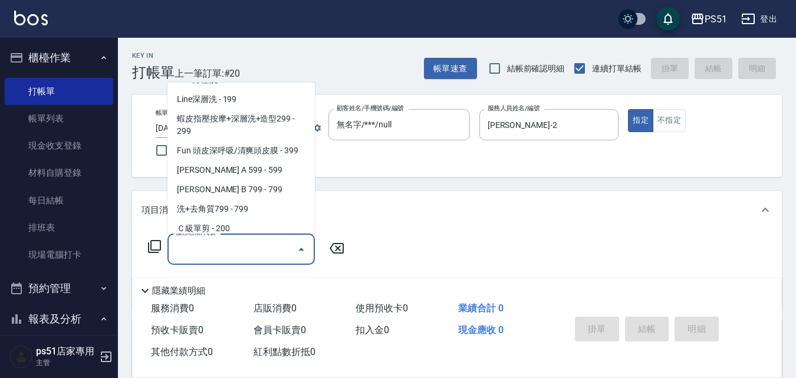
scroll to position [276, 0]
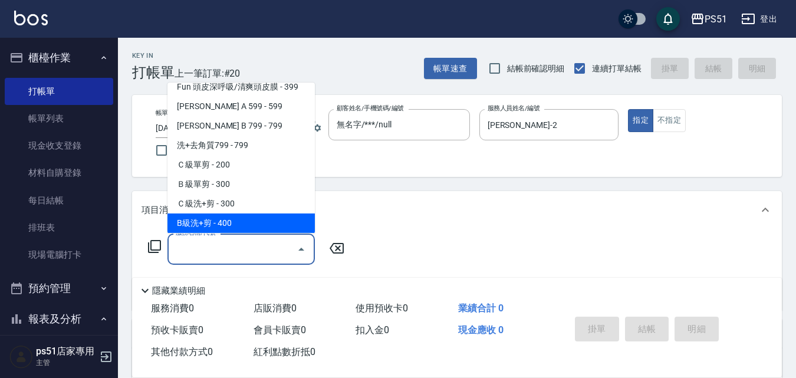
click at [243, 221] on span "B級洗+剪 - 400" at bounding box center [241, 223] width 147 height 19
type input "B級洗+剪(204)"
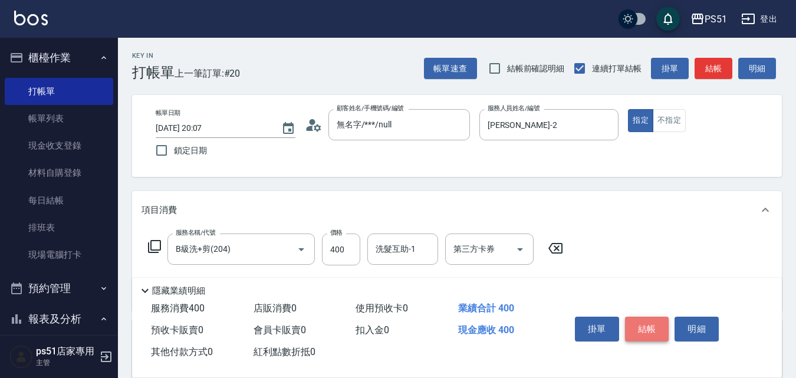
click at [661, 326] on button "結帳" at bounding box center [647, 329] width 44 height 25
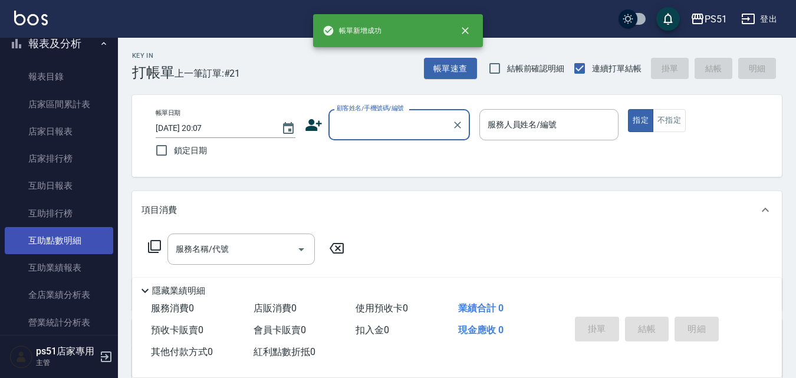
scroll to position [413, 0]
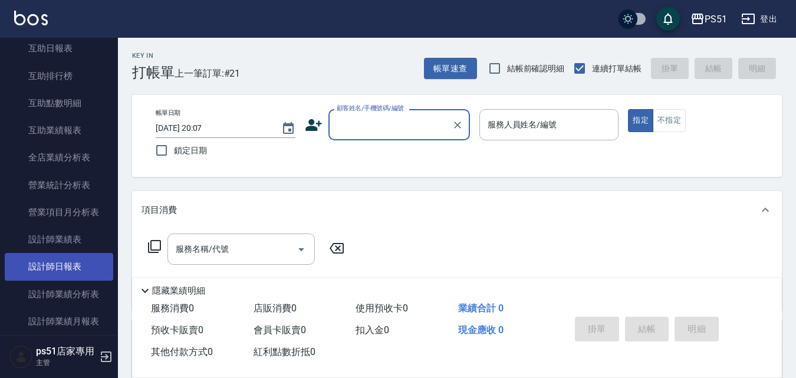
click at [82, 270] on link "設計師日報表" at bounding box center [59, 266] width 109 height 27
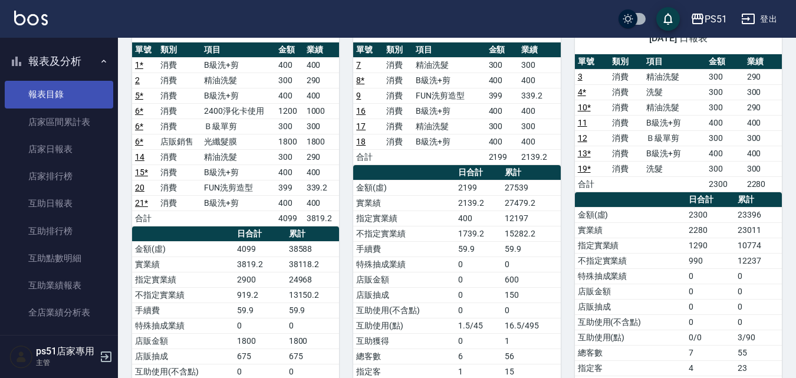
scroll to position [137, 0]
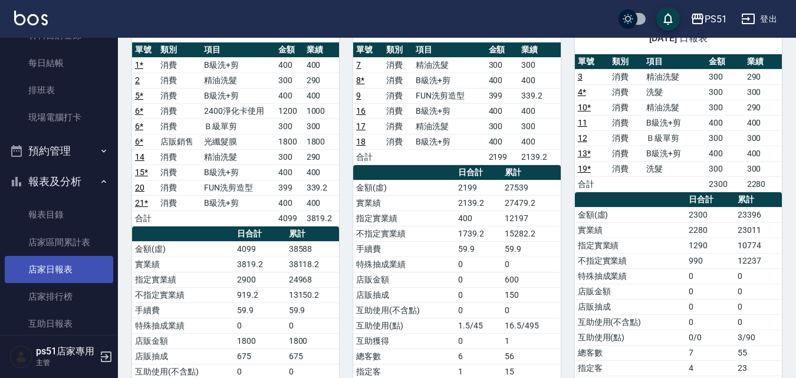
click at [67, 267] on link "店家日報表" at bounding box center [59, 269] width 109 height 27
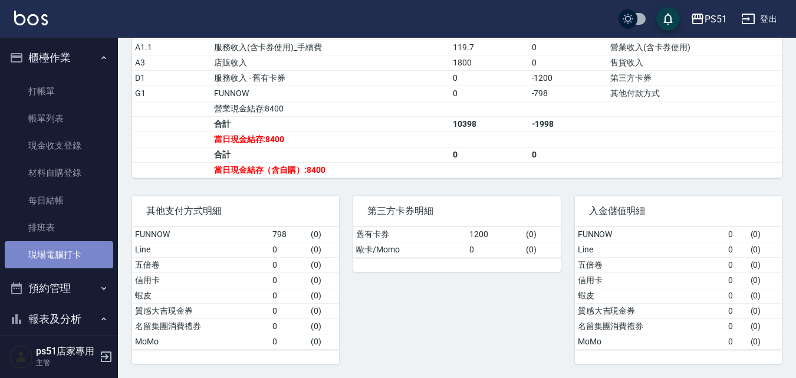
click at [93, 251] on link "現場電腦打卡" at bounding box center [59, 254] width 109 height 27
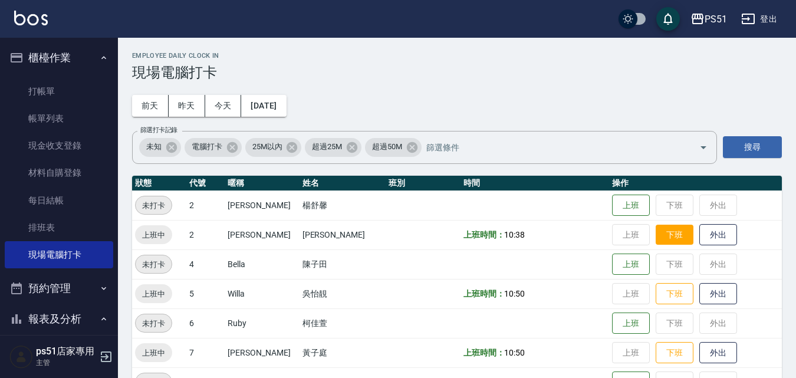
click at [659, 237] on button "下班" at bounding box center [675, 235] width 38 height 21
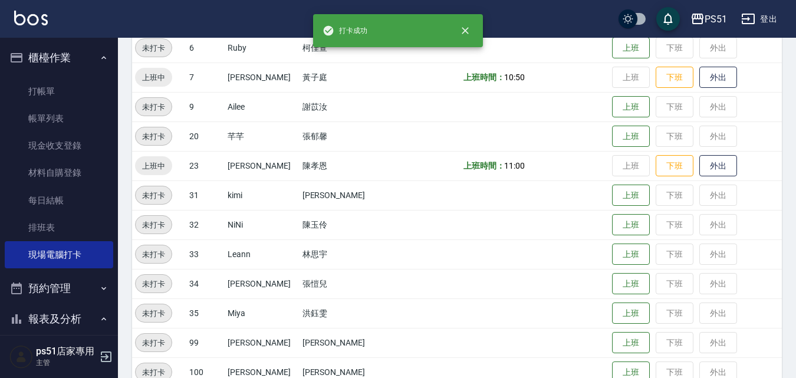
scroll to position [137, 0]
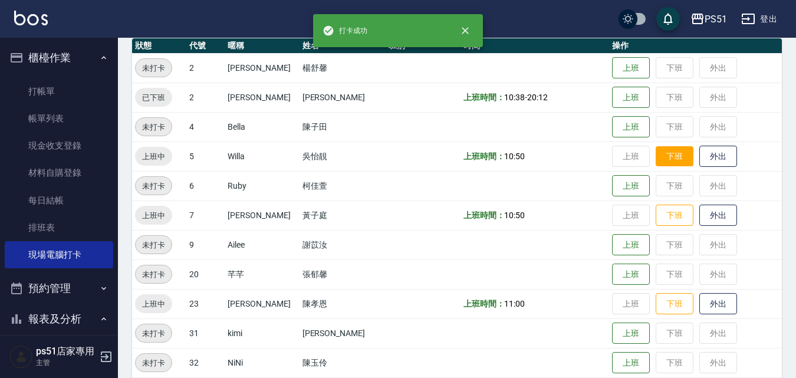
click at [668, 166] on button "下班" at bounding box center [675, 156] width 38 height 21
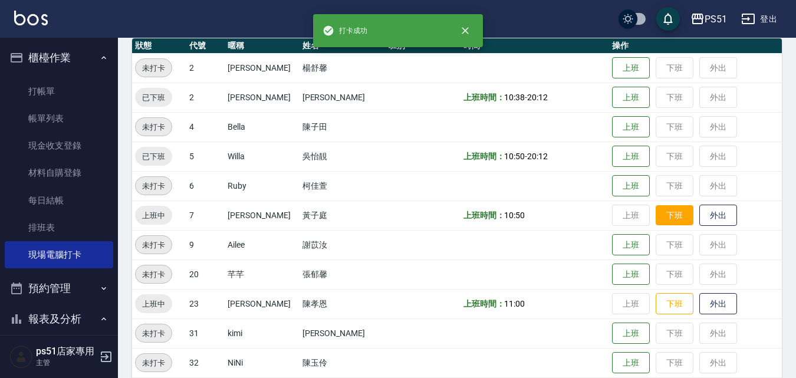
click at [669, 214] on button "下班" at bounding box center [675, 215] width 38 height 21
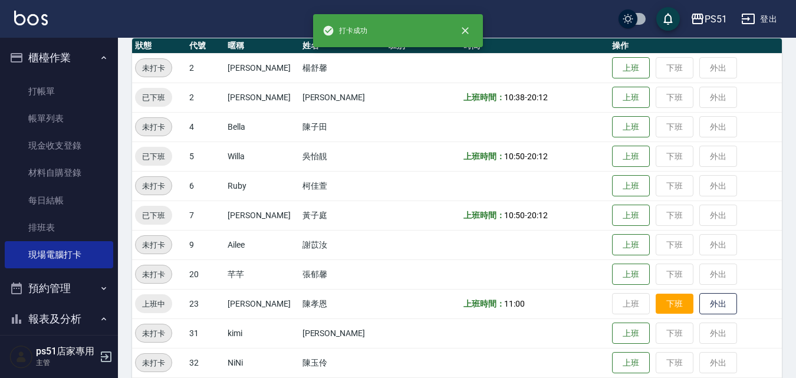
click at [673, 300] on button "下班" at bounding box center [675, 304] width 38 height 21
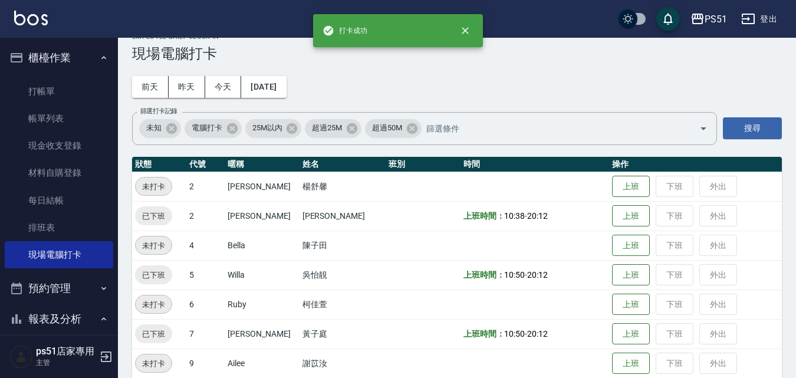
scroll to position [0, 0]
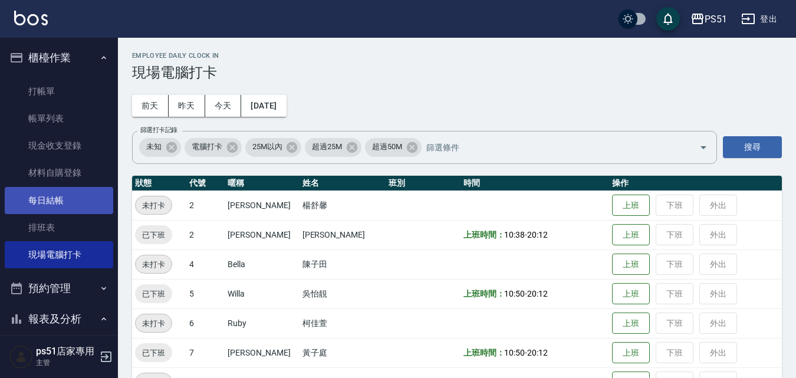
click at [66, 199] on link "每日結帳" at bounding box center [59, 200] width 109 height 27
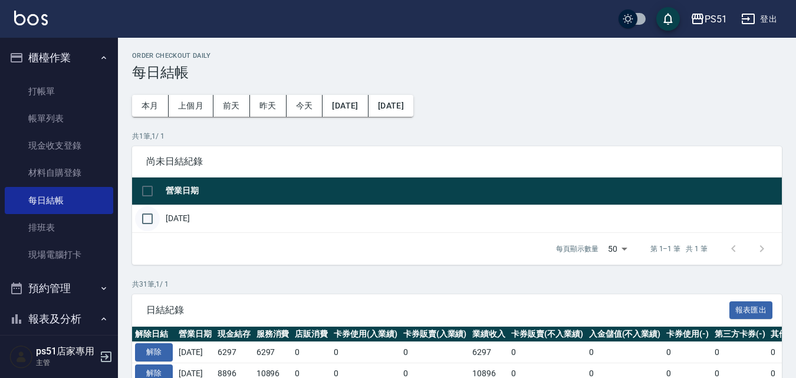
click at [146, 220] on input "checkbox" at bounding box center [147, 218] width 25 height 25
checkbox input "true"
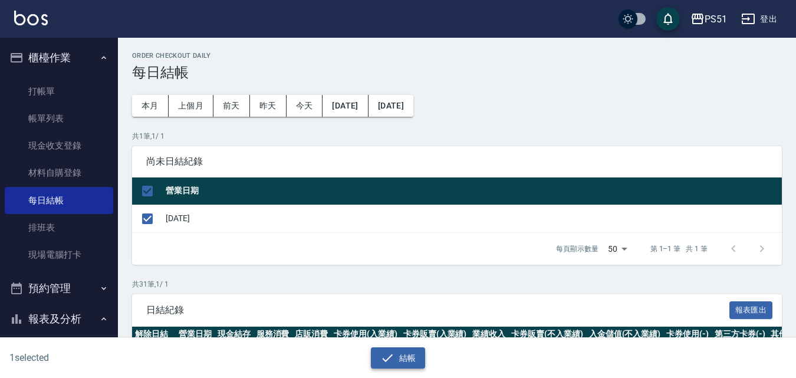
click at [403, 357] on button "結帳" at bounding box center [398, 358] width 55 height 22
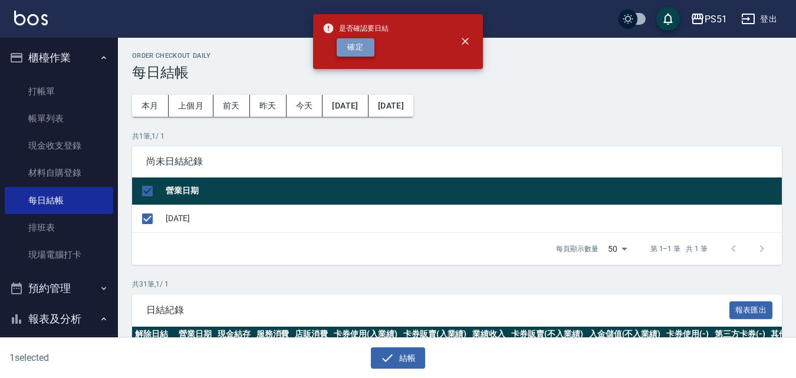
click at [360, 47] on button "確定" at bounding box center [356, 47] width 38 height 18
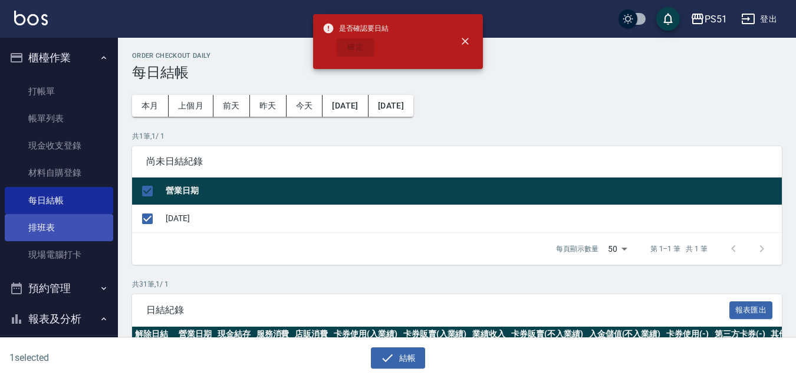
checkbox input "false"
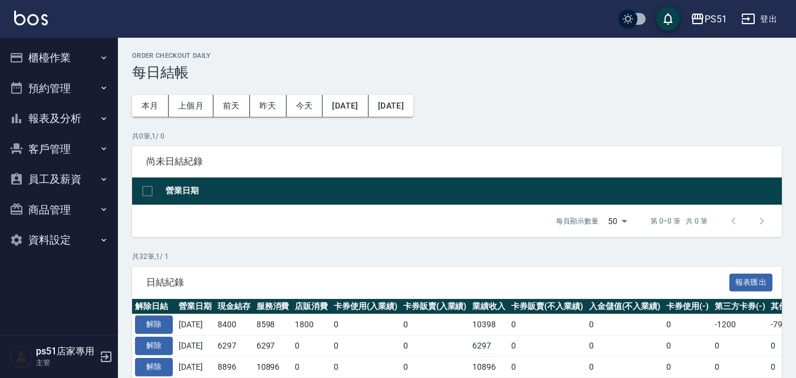
click at [80, 124] on button "報表及分析" at bounding box center [59, 118] width 109 height 31
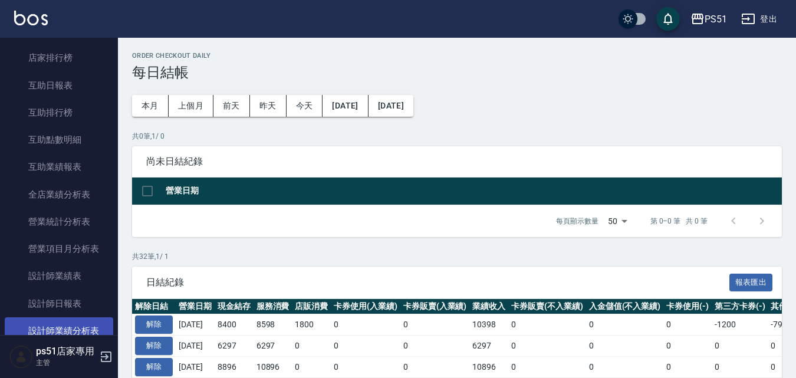
scroll to position [276, 0]
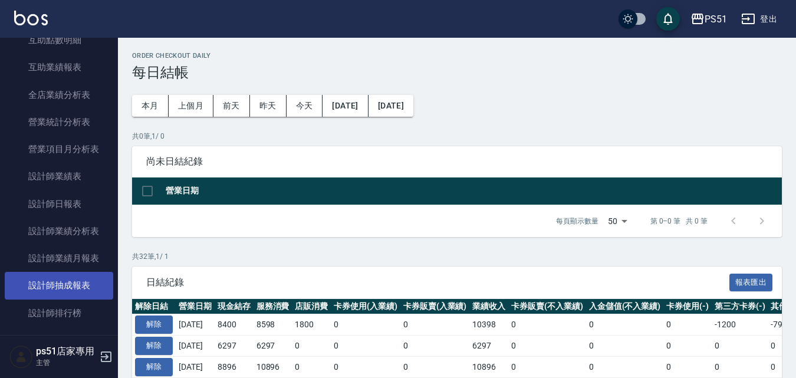
click at [82, 288] on link "設計師抽成報表" at bounding box center [59, 285] width 109 height 27
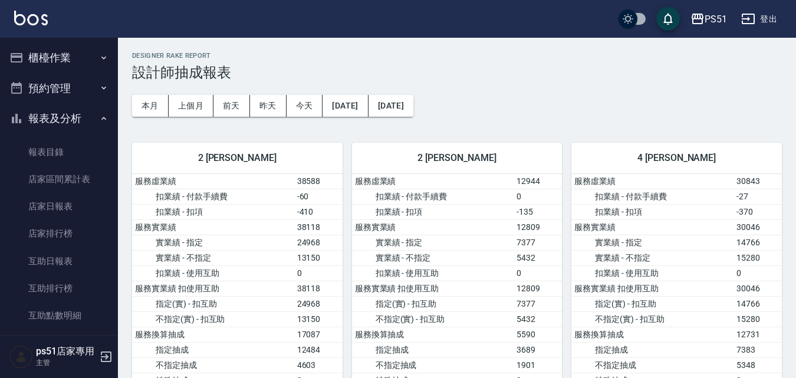
click at [88, 58] on button "櫃檯作業" at bounding box center [59, 57] width 109 height 31
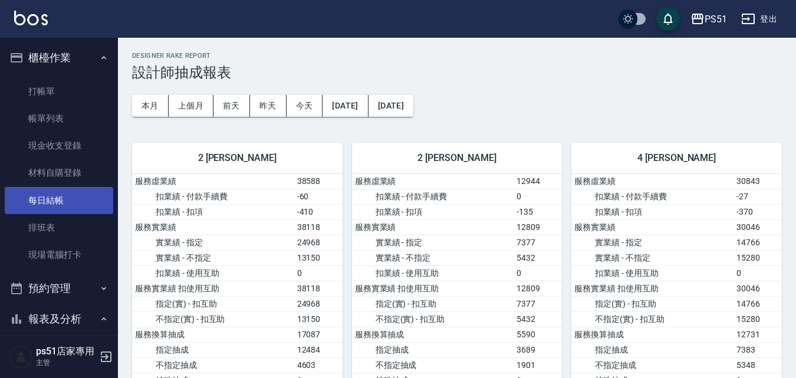
click at [81, 197] on link "每日結帳" at bounding box center [59, 200] width 109 height 27
